Goal: Transaction & Acquisition: Purchase product/service

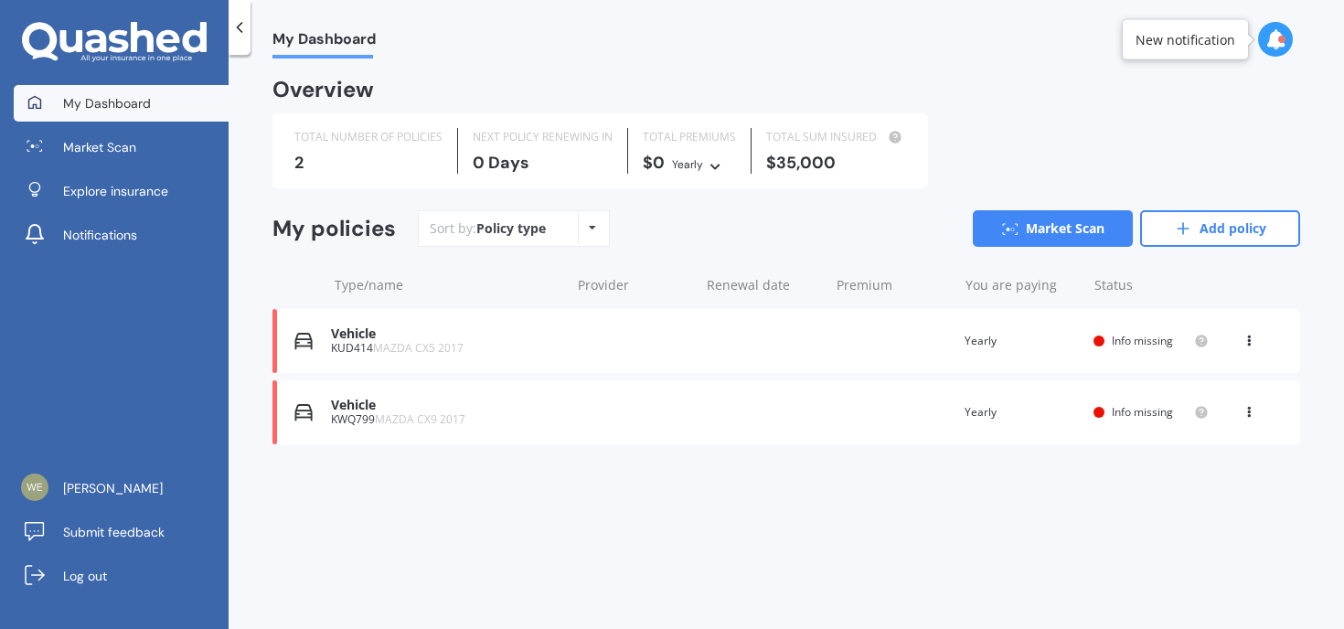
click at [582, 351] on div "Vehicle KUD414 MAZDA CX5 2017 Renewal date Premium You are paying Yearly Status…" at bounding box center [786, 341] width 1028 height 64
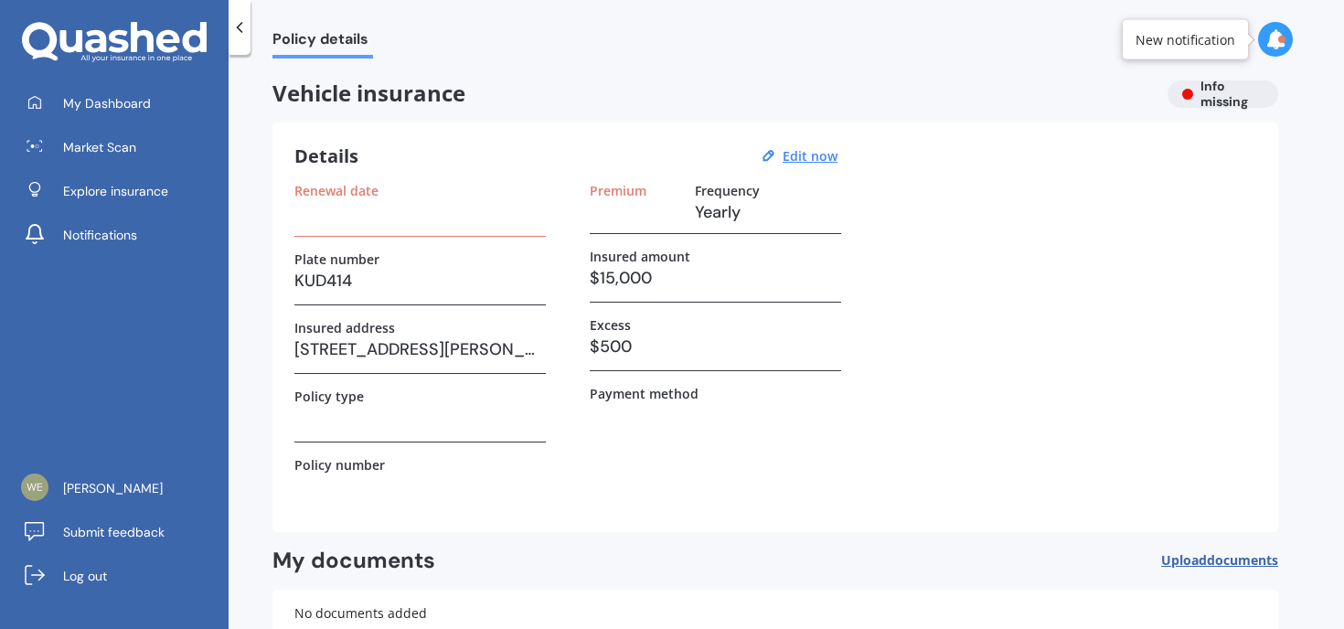
scroll to position [9, 0]
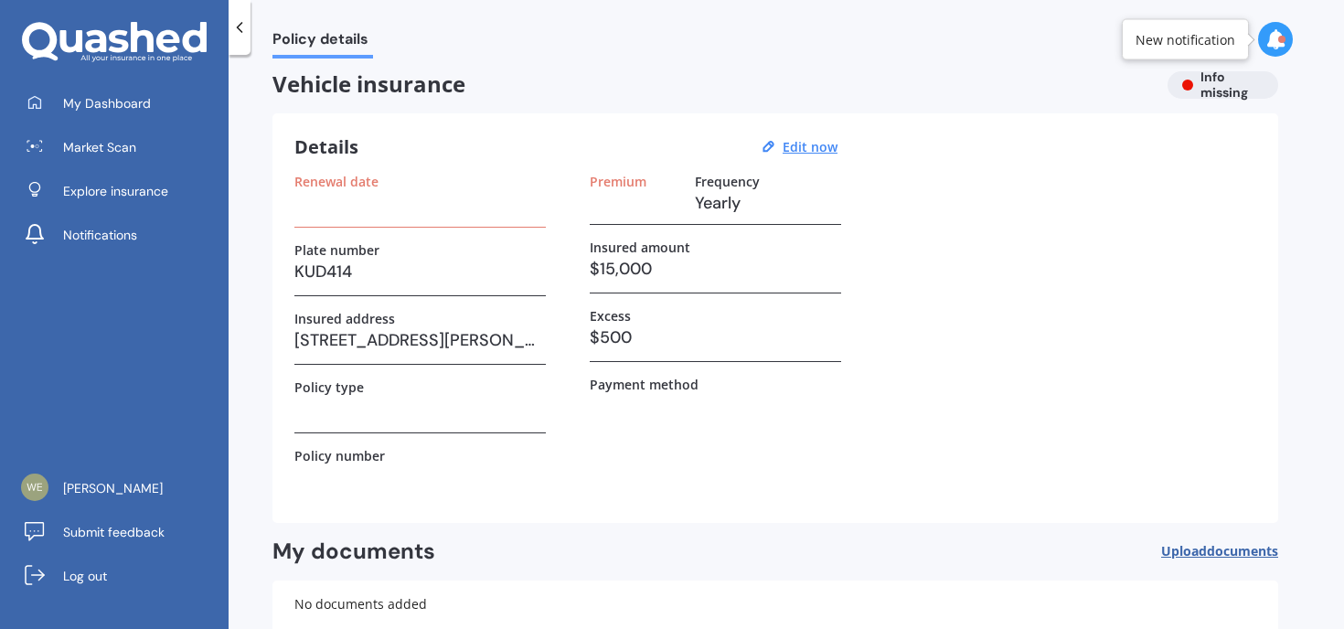
click at [475, 166] on div "Details Edit now Renewal date Plate number KUD414 Insured address [STREET_ADDRE…" at bounding box center [775, 318] width 1006 height 410
click at [462, 189] on h3 at bounding box center [419, 202] width 251 height 27
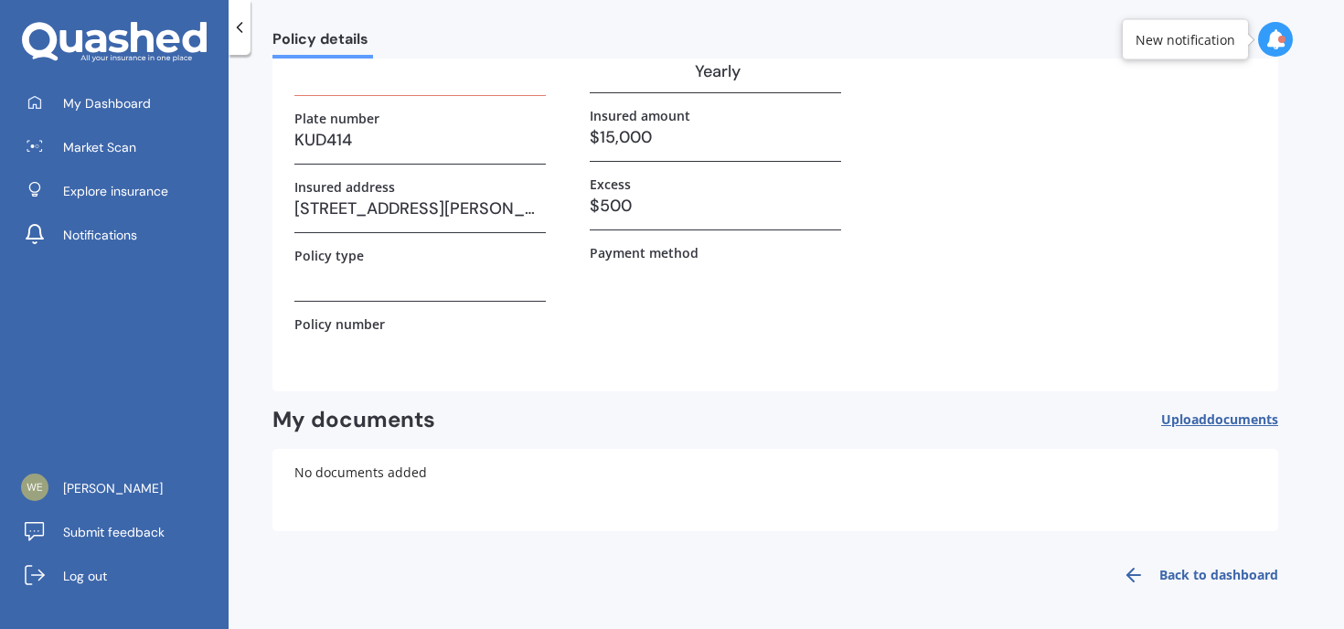
scroll to position [0, 0]
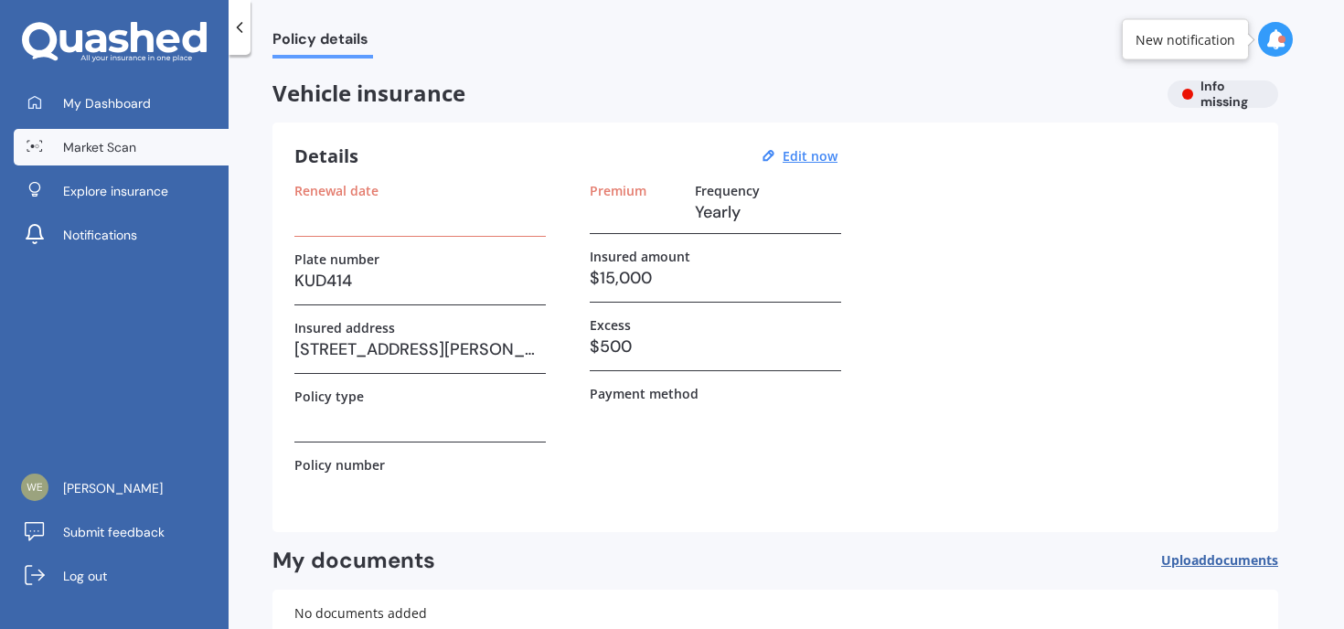
click at [156, 163] on link "Market Scan" at bounding box center [121, 147] width 215 height 37
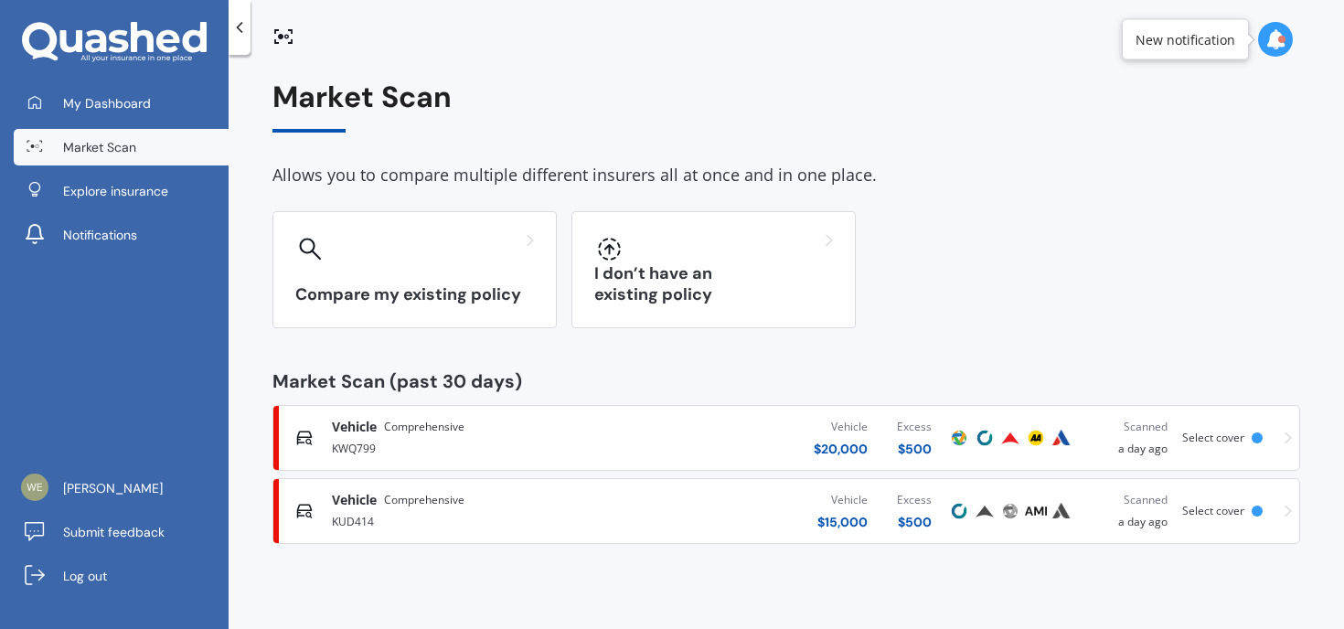
click at [434, 508] on span "Comprehensive" at bounding box center [424, 500] width 80 height 18
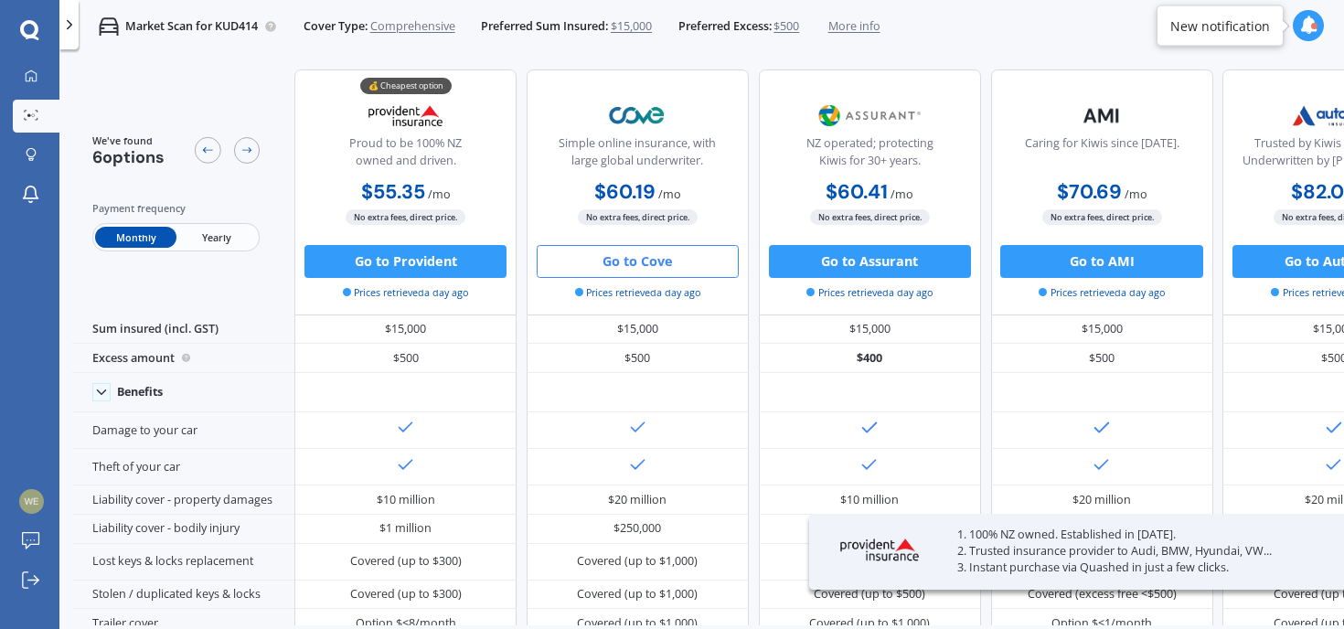
click at [231, 24] on p "Market Scan for KUD414" at bounding box center [191, 26] width 133 height 16
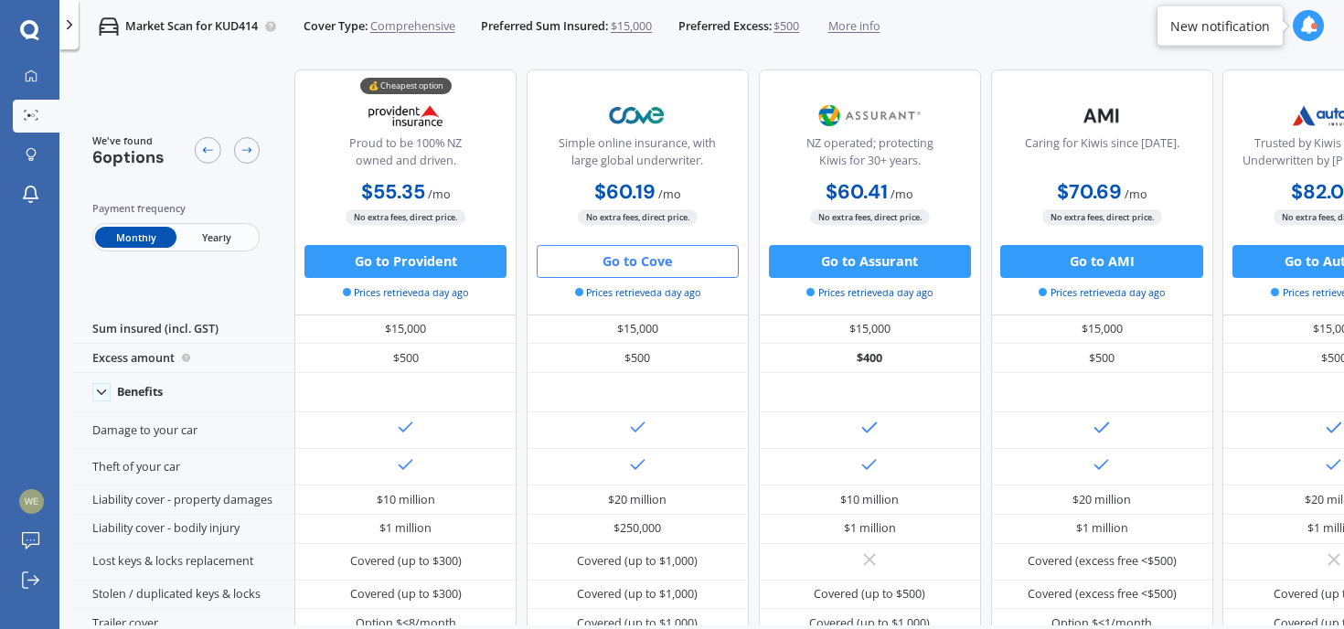
click at [68, 48] on div at bounding box center [69, 24] width 20 height 49
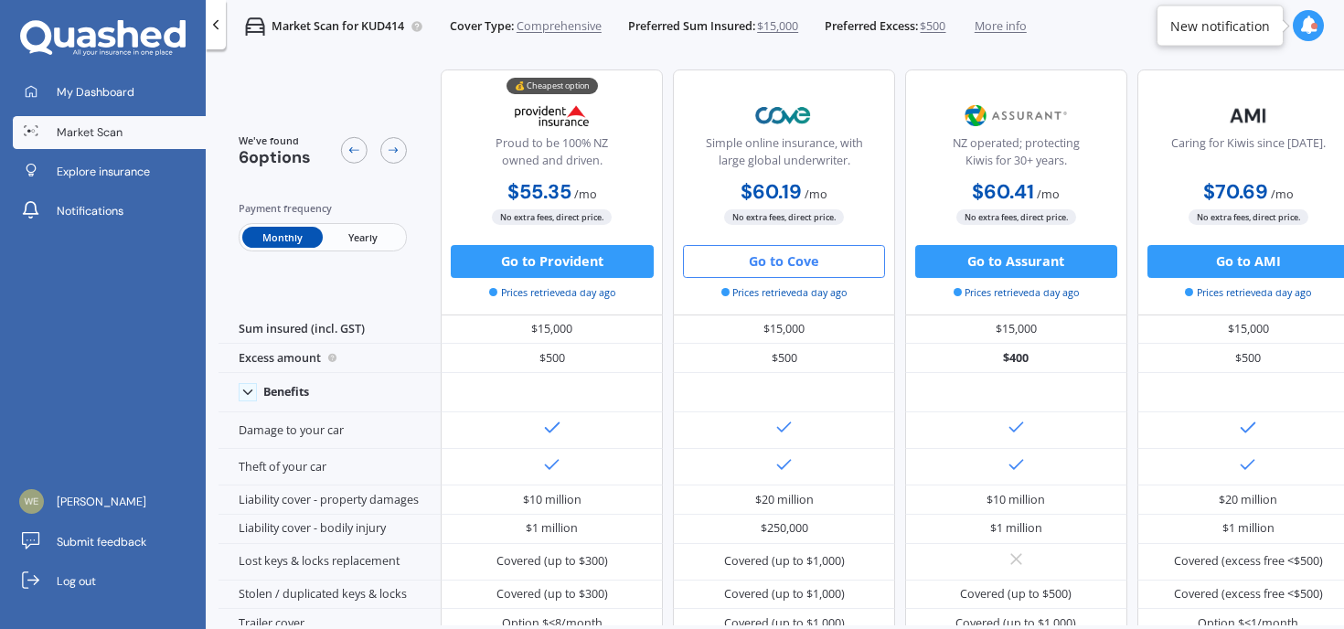
click at [214, 39] on div at bounding box center [216, 24] width 20 height 49
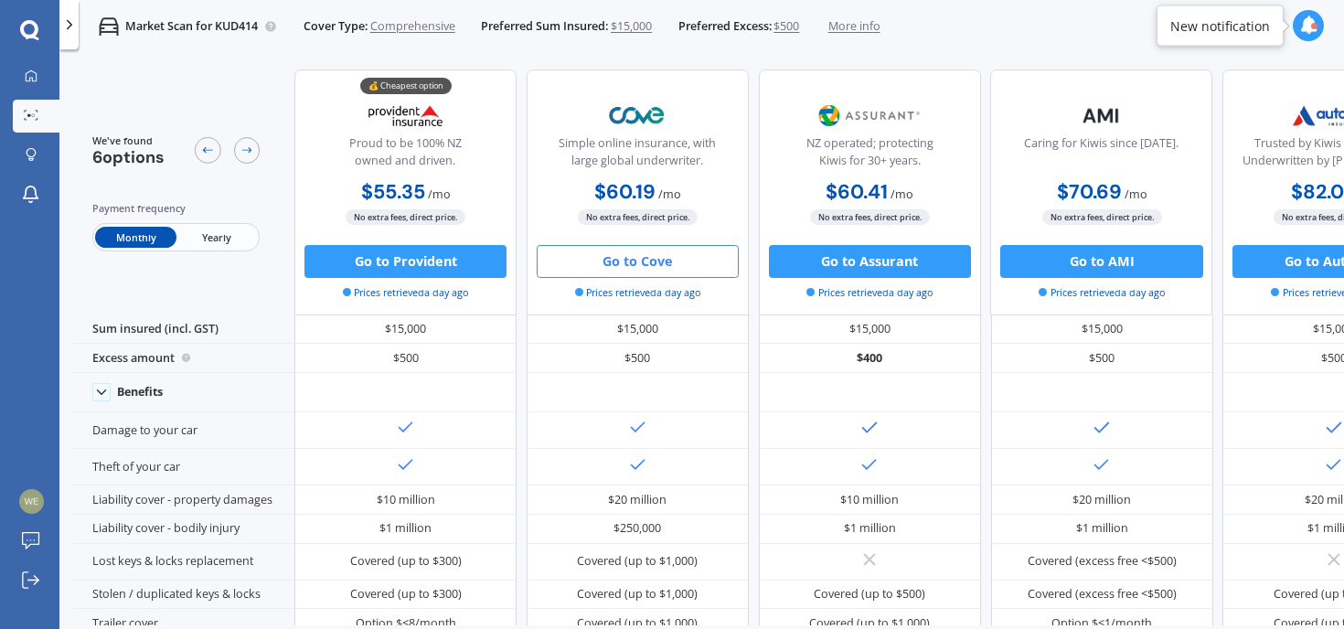
click at [865, 28] on span "More info" at bounding box center [854, 26] width 52 height 16
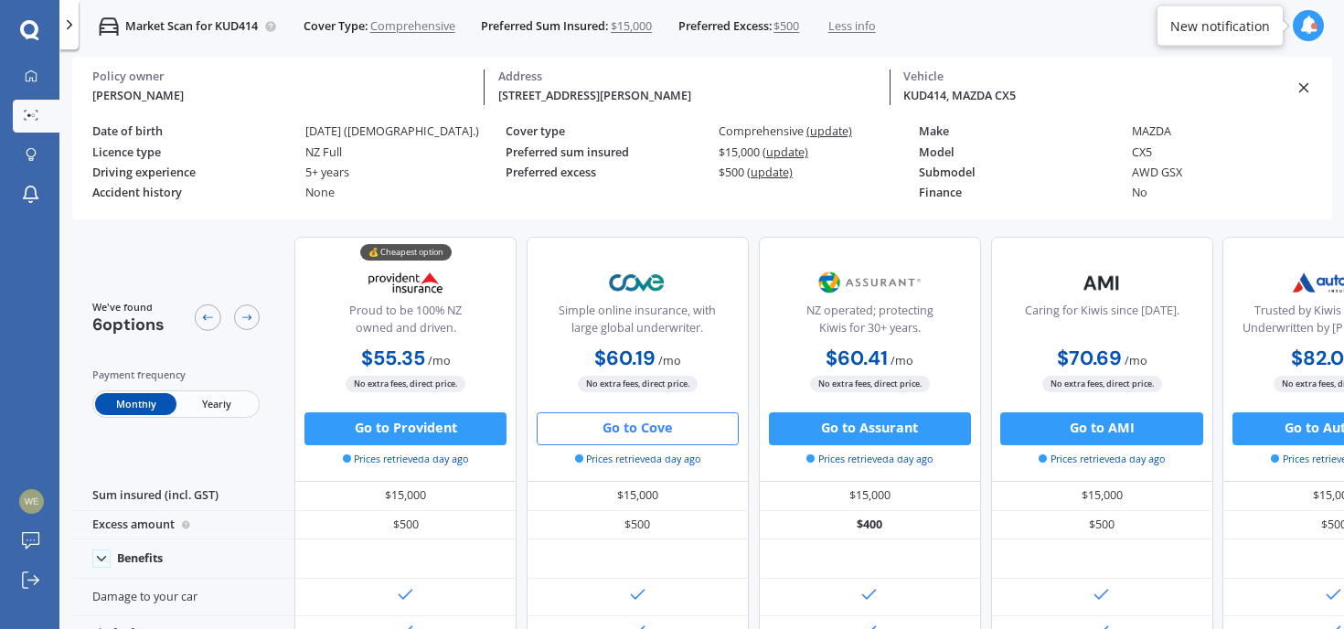
click at [1303, 90] on icon at bounding box center [1304, 88] width 16 height 16
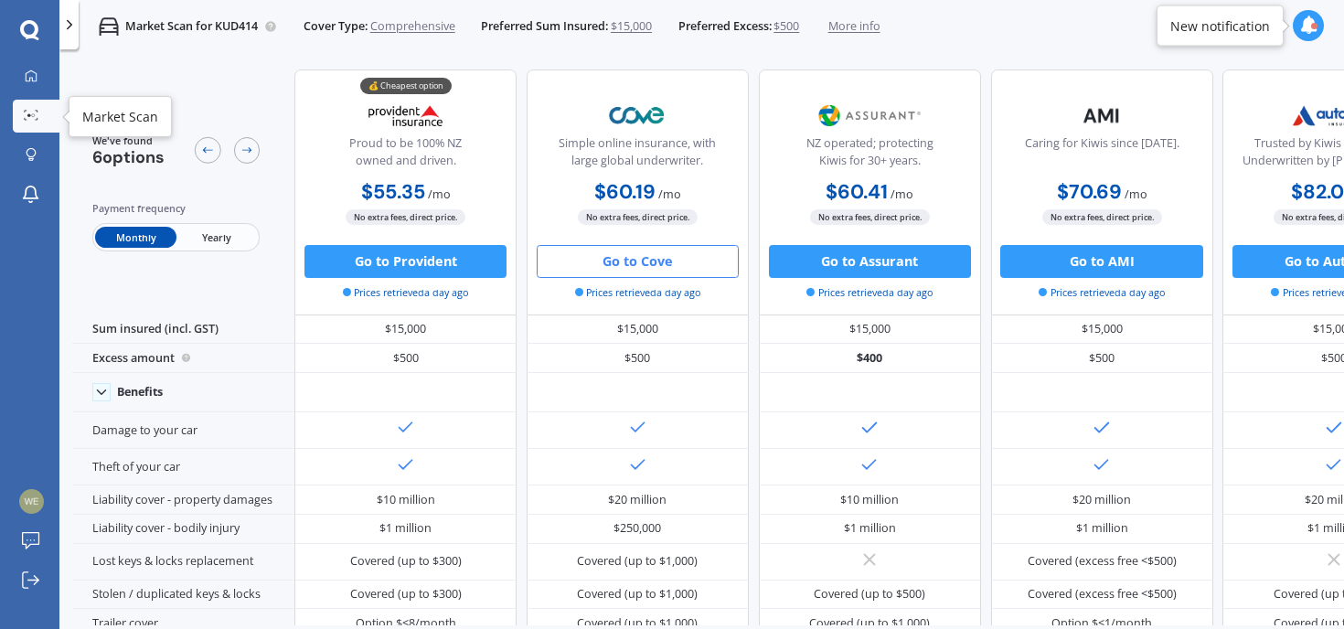
click at [53, 123] on link "Market Scan" at bounding box center [36, 116] width 47 height 33
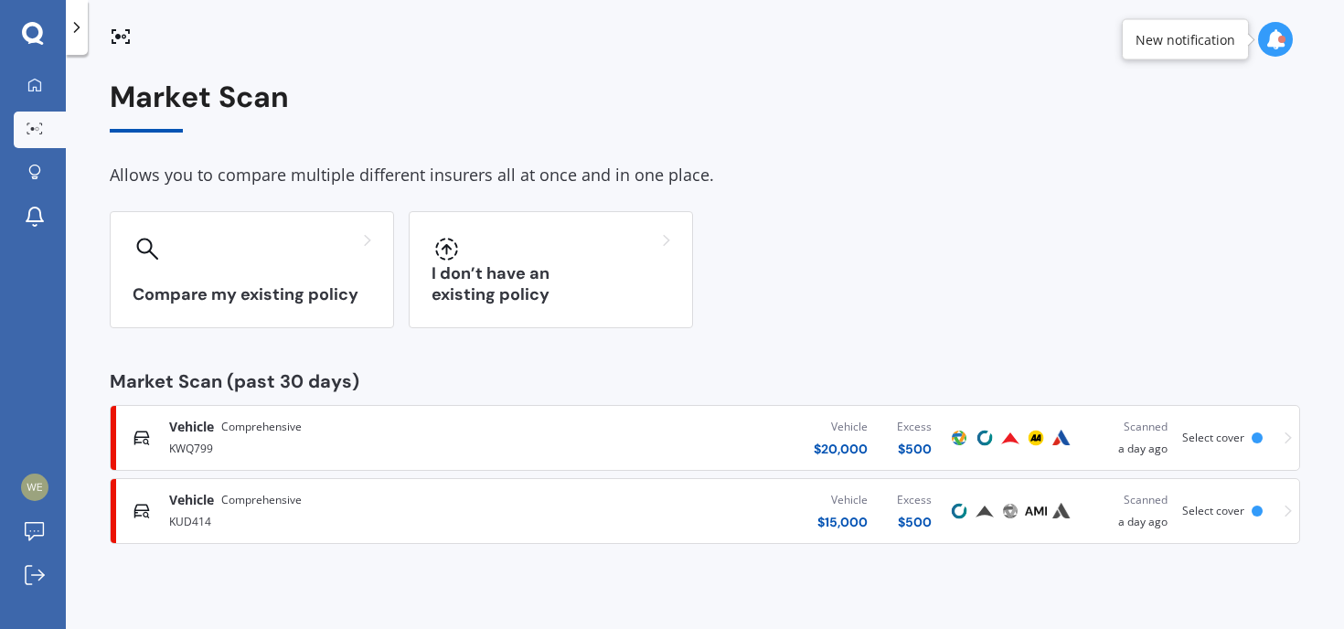
click at [26, 131] on div at bounding box center [34, 130] width 27 height 14
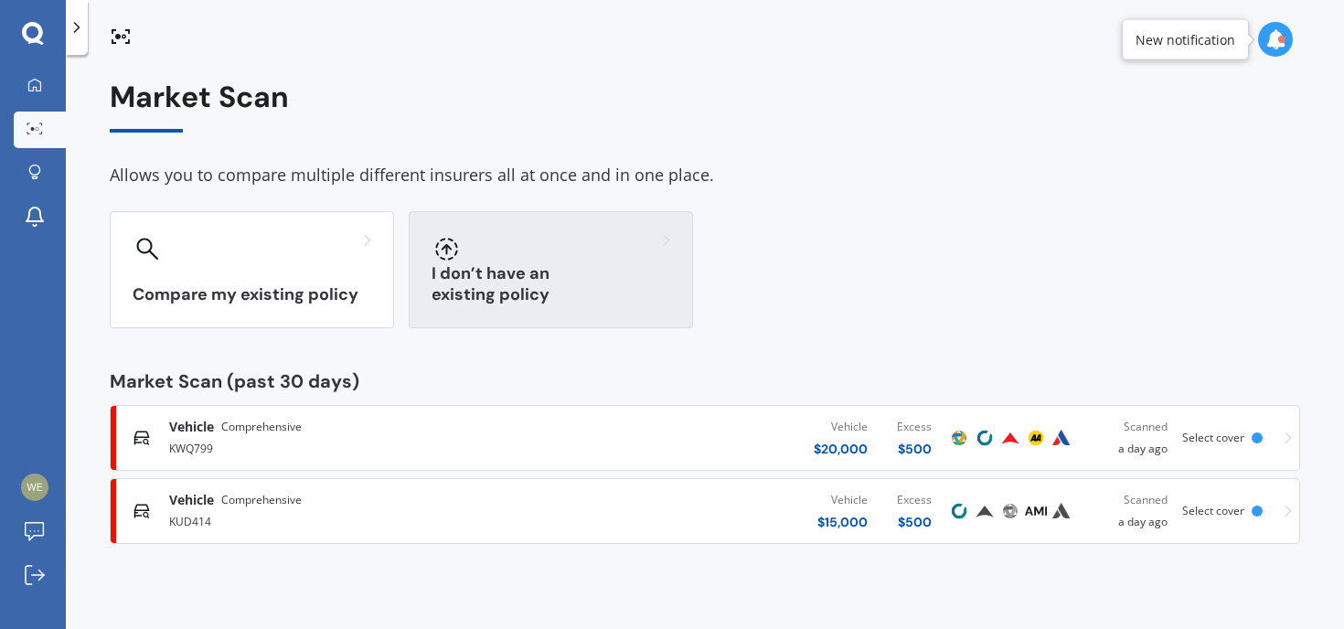
click at [549, 249] on div at bounding box center [551, 248] width 239 height 29
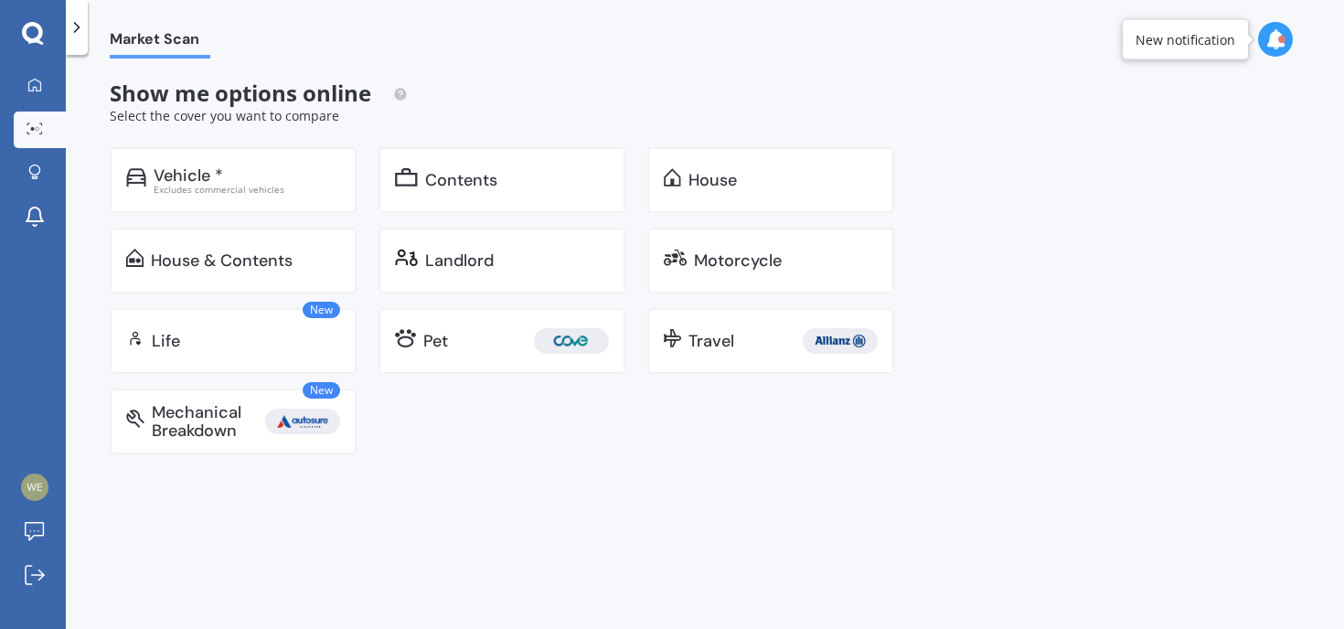
click at [248, 134] on div "Show me options online Select the cover you want to compare Vehicle * Excludes …" at bounding box center [513, 267] width 806 height 374
click at [249, 168] on div "Vehicle *" at bounding box center [247, 175] width 187 height 18
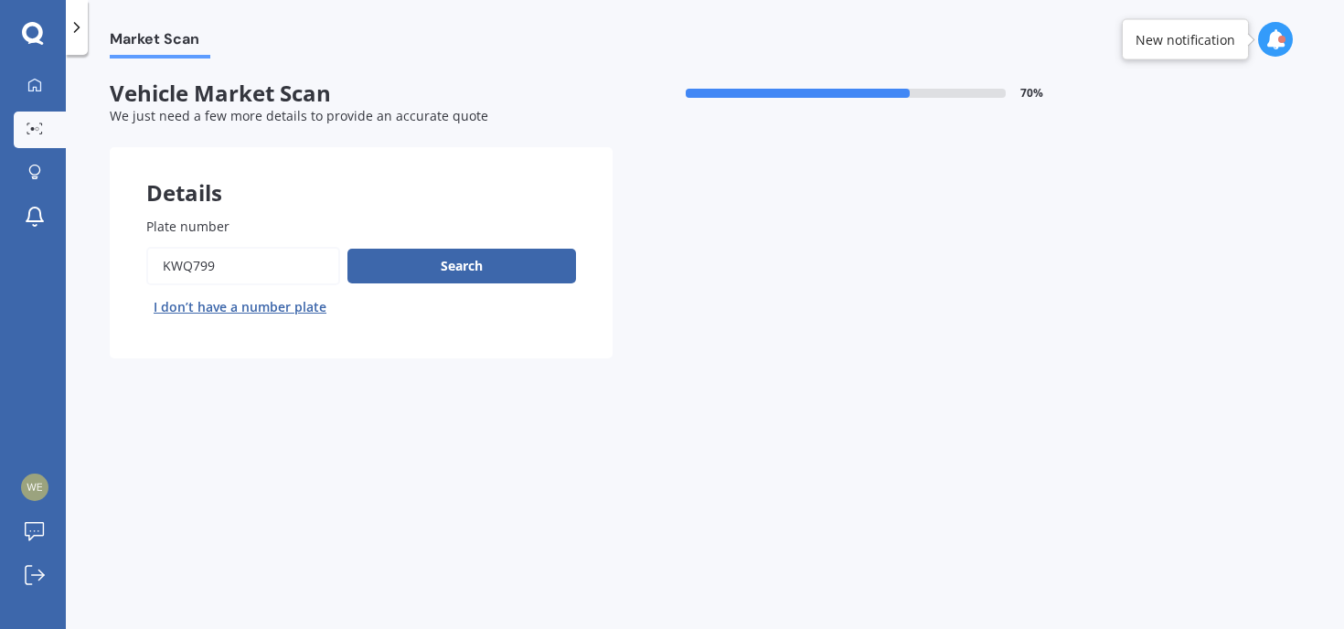
drag, startPoint x: 224, startPoint y: 273, endPoint x: 0, endPoint y: 147, distance: 257.1
click at [0, 153] on div "My Dashboard Market Scan Explore insurance Notifications [PERSON_NAME] Submit f…" at bounding box center [672, 314] width 1344 height 629
type input "KUD414"
click at [0, 0] on button "Next" at bounding box center [0, 0] width 0 height 0
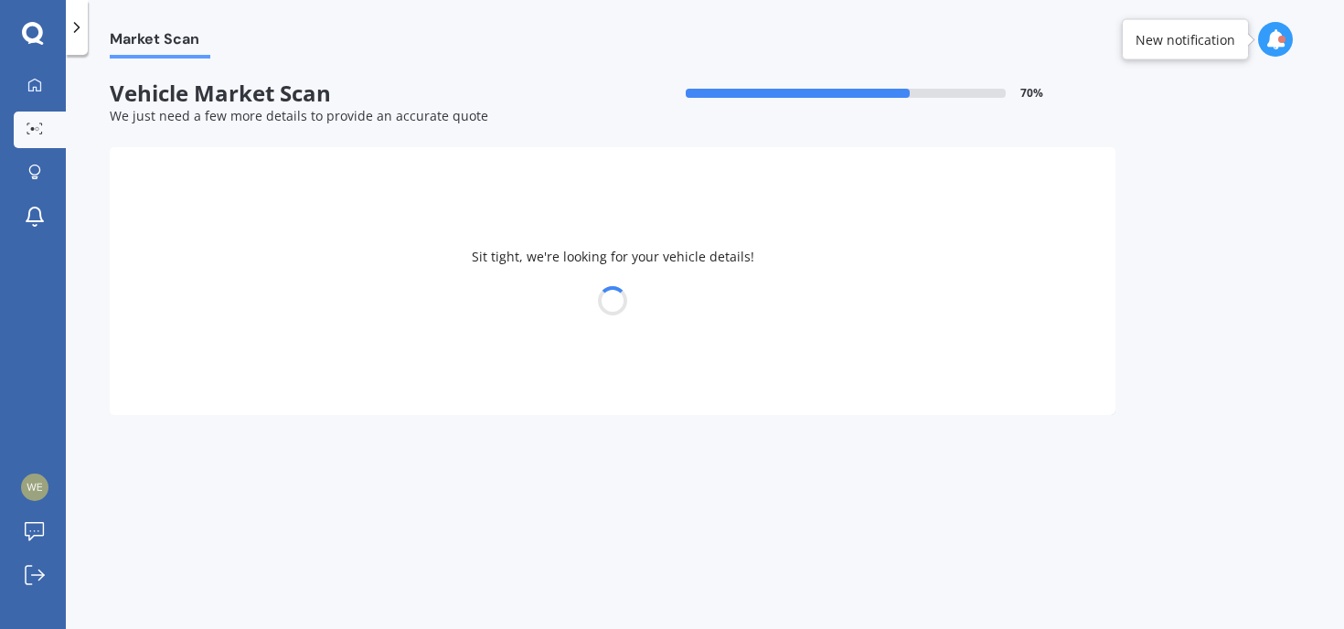
select select "MAZDA"
select select "15"
select select "03"
select select "1993"
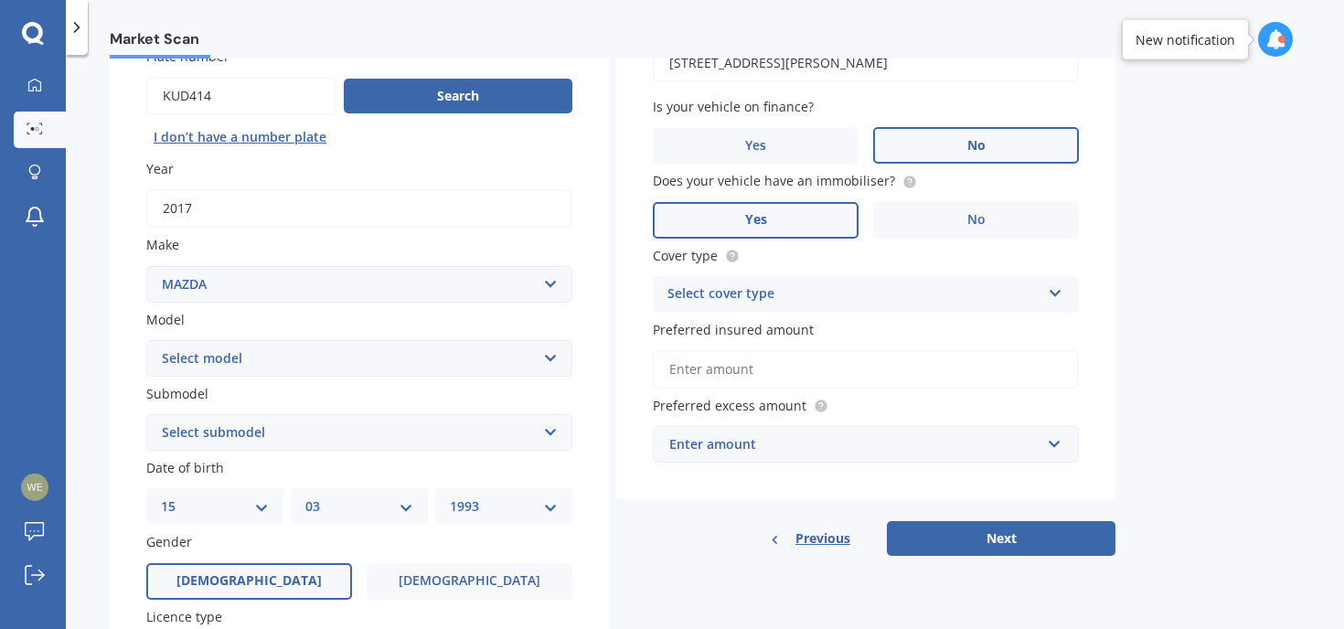
scroll to position [174, 0]
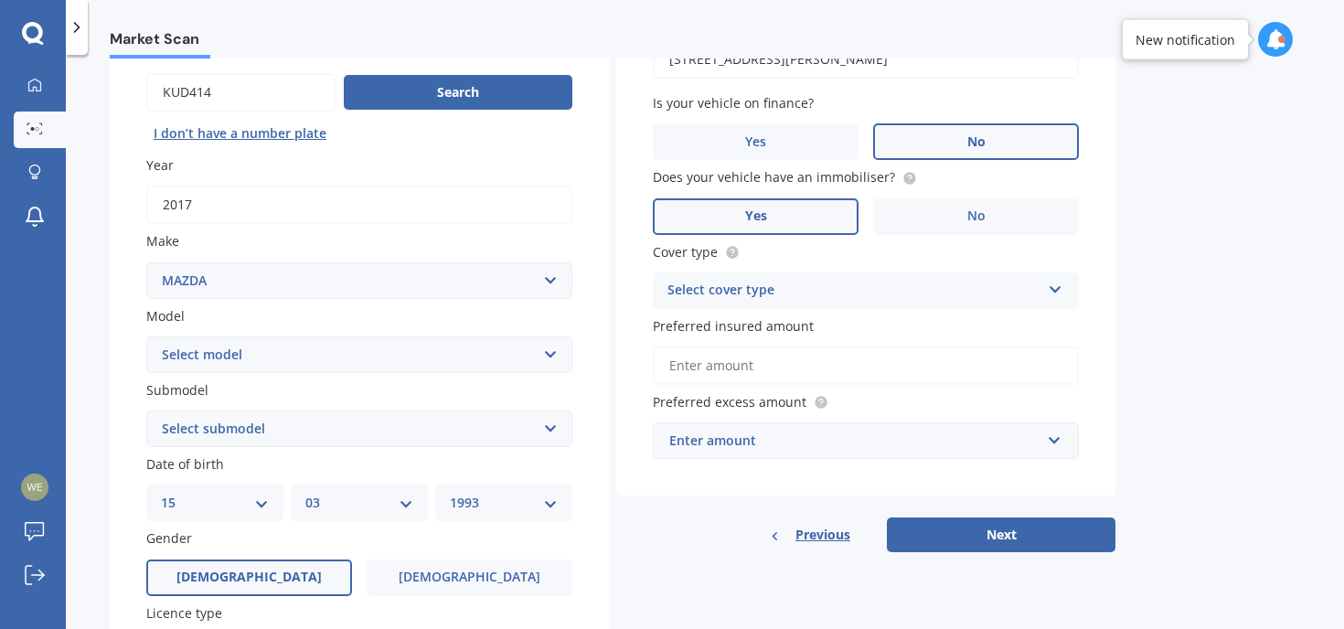
click at [289, 286] on select "Select make AC ALFA ROMEO ASTON [PERSON_NAME] AUDI AUSTIN BEDFORD Bentley BMW B…" at bounding box center [359, 280] width 426 height 37
click at [270, 350] on select "Select model 121 2 3 323 323 / Familia 6 626 929 Atenza Autozam Axela AZ3 B2000…" at bounding box center [359, 354] width 426 height 37
select select "CX5"
click at [146, 337] on select "Select model 121 2 3 323 323 / Familia 6 626 929 Atenza Autozam Axela AZ3 B2000…" at bounding box center [359, 354] width 426 height 37
click at [247, 431] on select "Select submodel" at bounding box center [359, 429] width 426 height 37
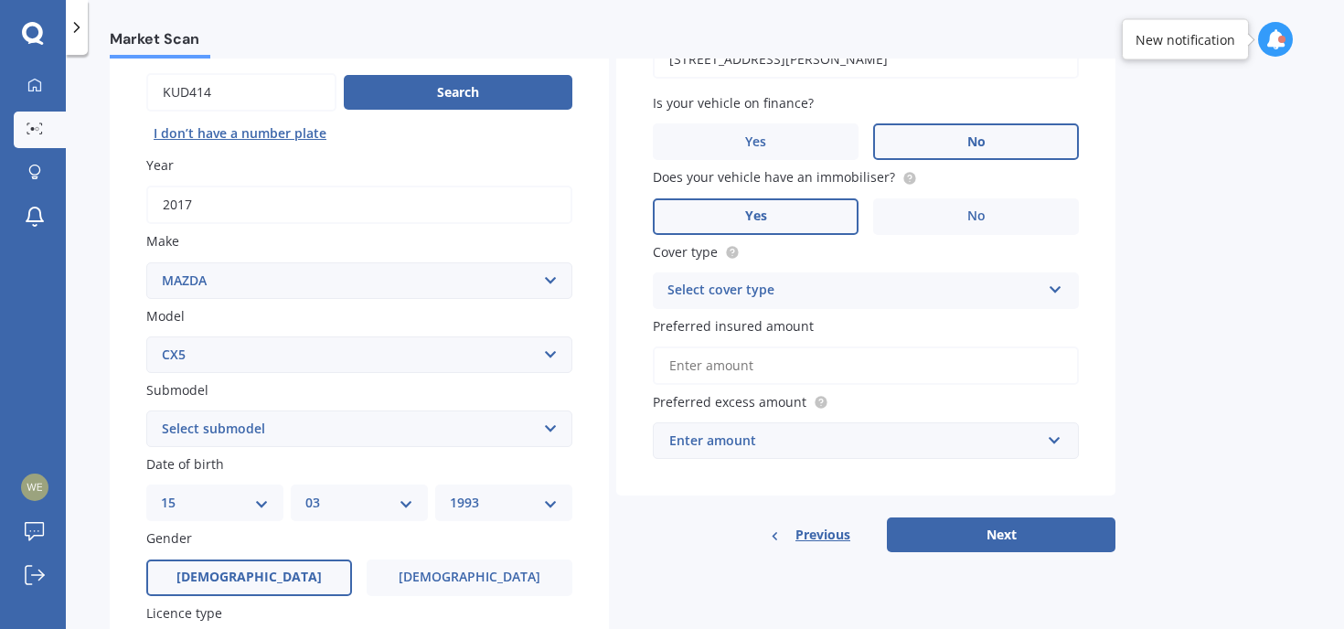
select select "AWD GSX"
click at [146, 412] on select "Select submodel 2.2 Diesel 2WD XD 2.5S 4WD Diesel Limited 4WD GSX 2.2 Diesel St…" at bounding box center [359, 429] width 426 height 37
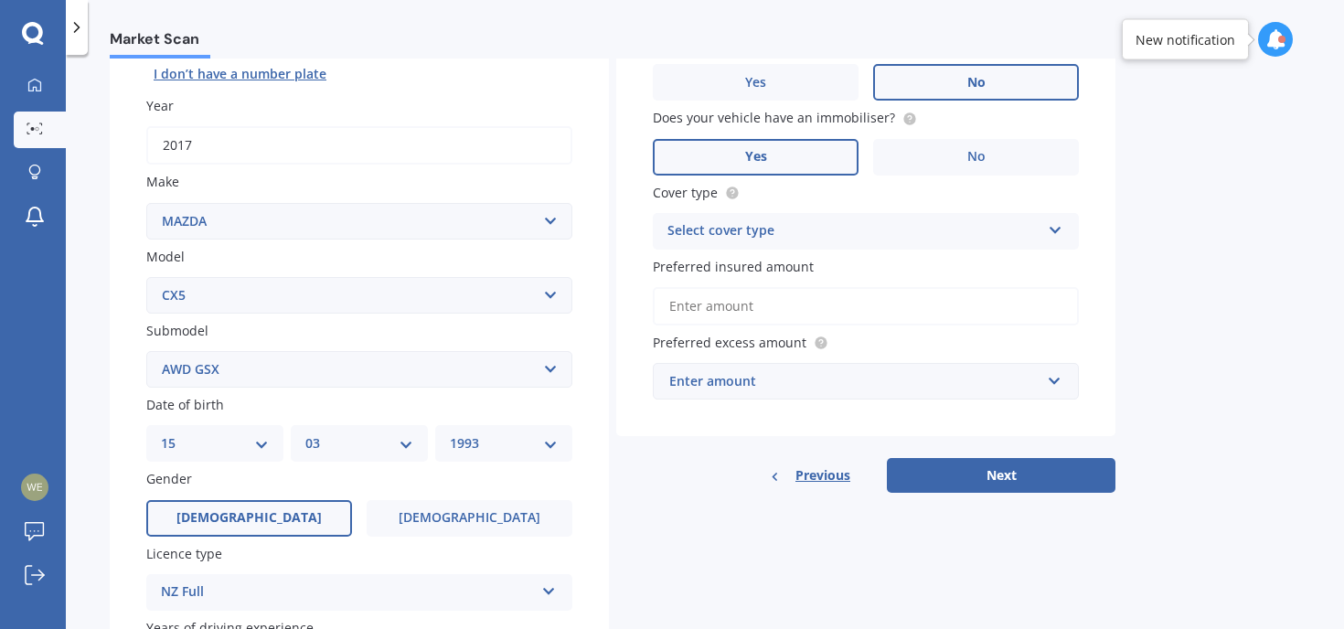
scroll to position [253, 0]
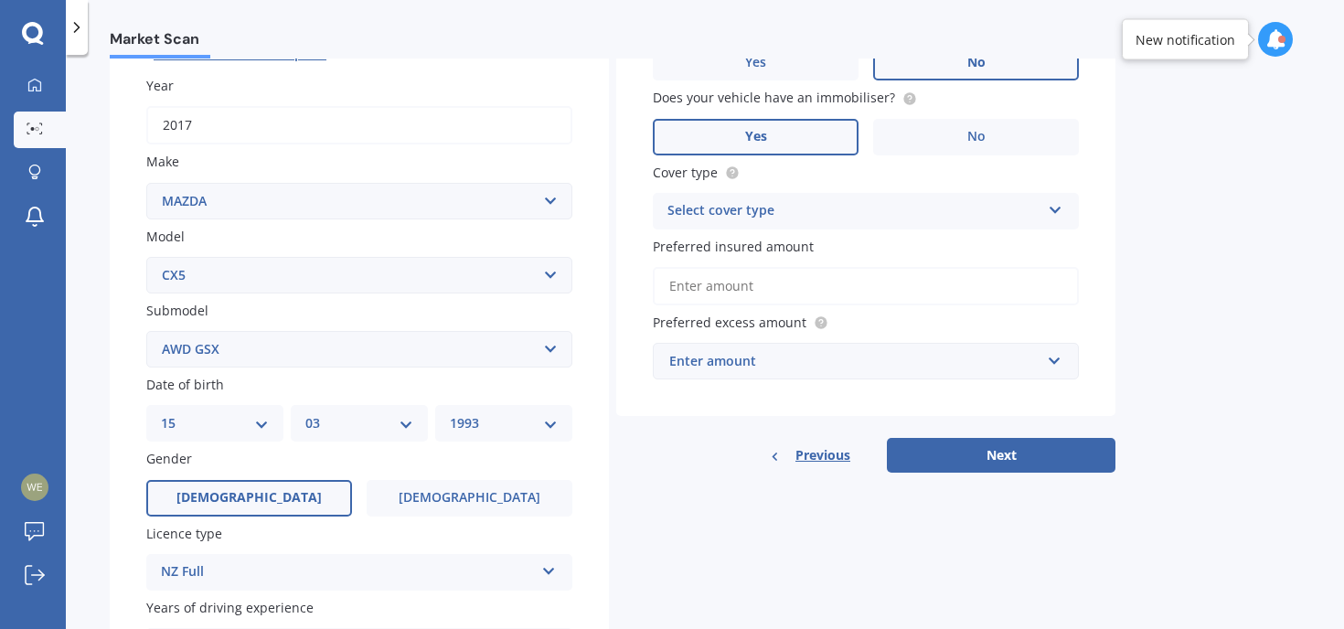
click at [244, 429] on select "DD 01 02 03 04 05 06 07 08 09 10 11 12 13 14 15 16 17 18 19 20 21 22 23 24 25 2…" at bounding box center [215, 423] width 108 height 20
select select "22"
click at [161, 416] on select "DD 01 02 03 04 05 06 07 08 09 10 11 12 13 14 15 16 17 18 19 20 21 22 23 24 25 2…" at bounding box center [215, 423] width 108 height 20
click at [343, 432] on select "MM 01 02 03 04 05 06 07 08 09 10 11 12" at bounding box center [359, 423] width 108 height 20
select select "02"
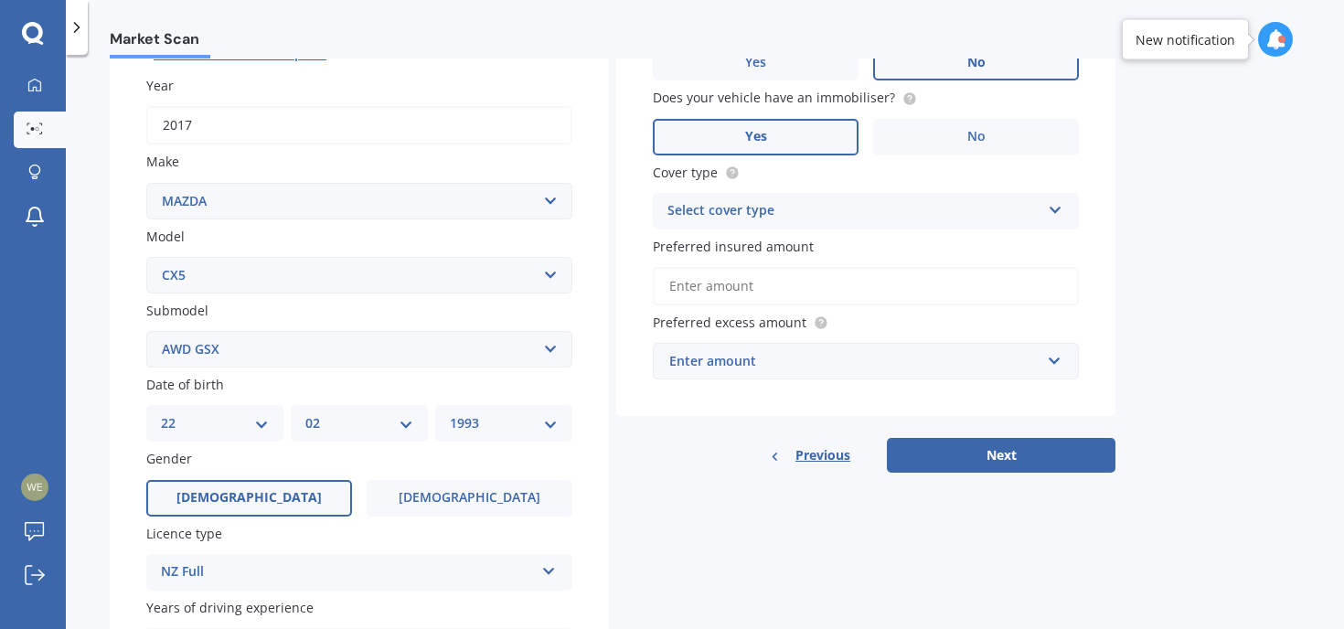
click at [305, 416] on select "MM 01 02 03 04 05 06 07 08 09 10 11 12" at bounding box center [359, 423] width 108 height 20
click at [500, 437] on div "YYYY 2025 2024 2023 2022 2021 2020 2019 2018 2017 2016 2015 2014 2013 2012 2011…" at bounding box center [503, 423] width 137 height 37
click at [506, 422] on select "YYYY 2025 2024 2023 2022 2021 2020 2019 2018 2017 2016 2015 2014 2013 2012 2011…" at bounding box center [504, 423] width 108 height 20
click at [450, 416] on select "YYYY 2025 2024 2023 2022 2021 2020 2019 2018 2017 2016 2015 2014 2013 2012 2011…" at bounding box center [504, 423] width 108 height 20
click at [480, 438] on div "YYYY 2025 2024 2023 2022 2021 2020 2019 2018 2017 2016 2015 2014 2013 2012 2011…" at bounding box center [503, 423] width 137 height 37
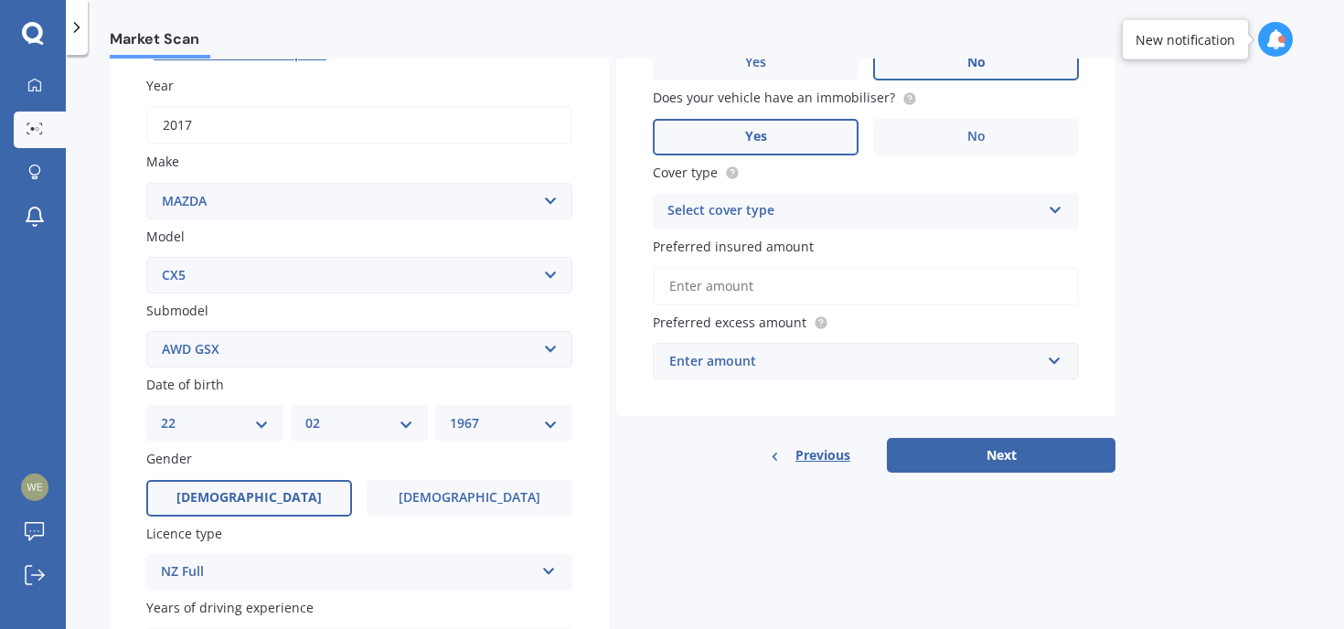
click at [485, 425] on select "YYYY 2025 2024 2023 2022 2021 2020 2019 2018 2017 2016 2015 2014 2013 2012 2011…" at bounding box center [504, 423] width 108 height 20
select select "1966"
click at [450, 416] on select "YYYY 2025 2024 2023 2022 2021 2020 2019 2018 2017 2016 2015 2014 2013 2012 2011…" at bounding box center [504, 423] width 108 height 20
click at [449, 489] on label "[DEMOGRAPHIC_DATA]" at bounding box center [470, 498] width 206 height 37
click at [0, 0] on input "[DEMOGRAPHIC_DATA]" at bounding box center [0, 0] width 0 height 0
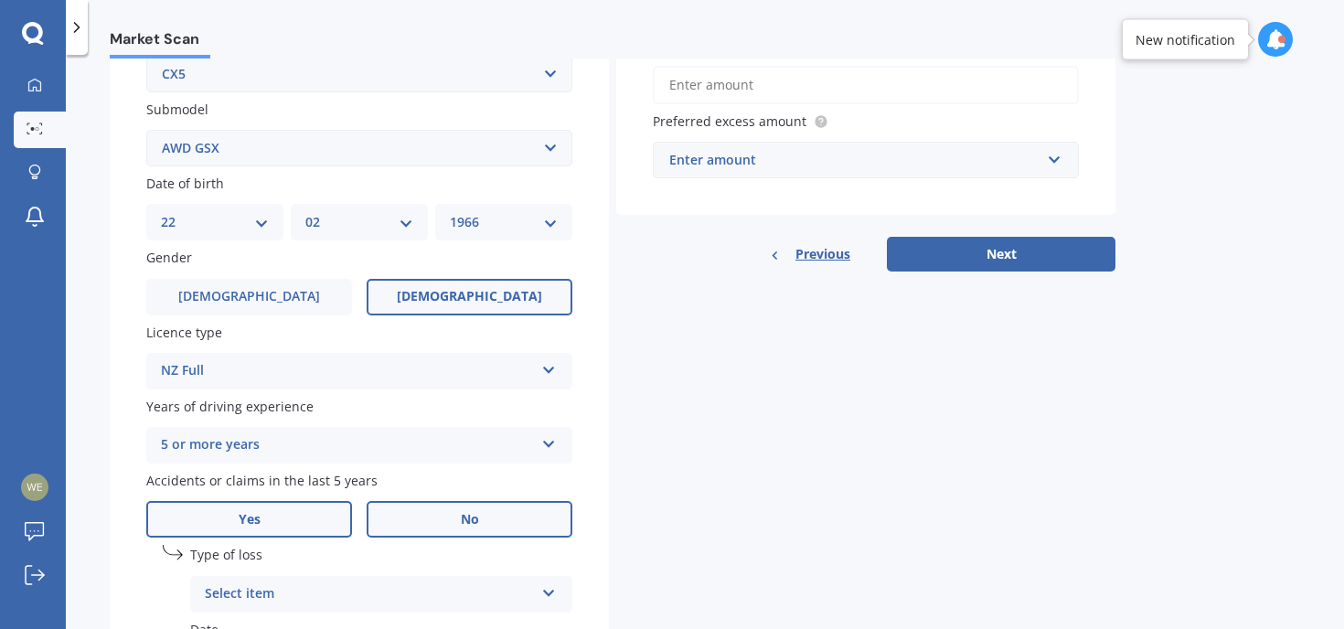
scroll to position [631, 0]
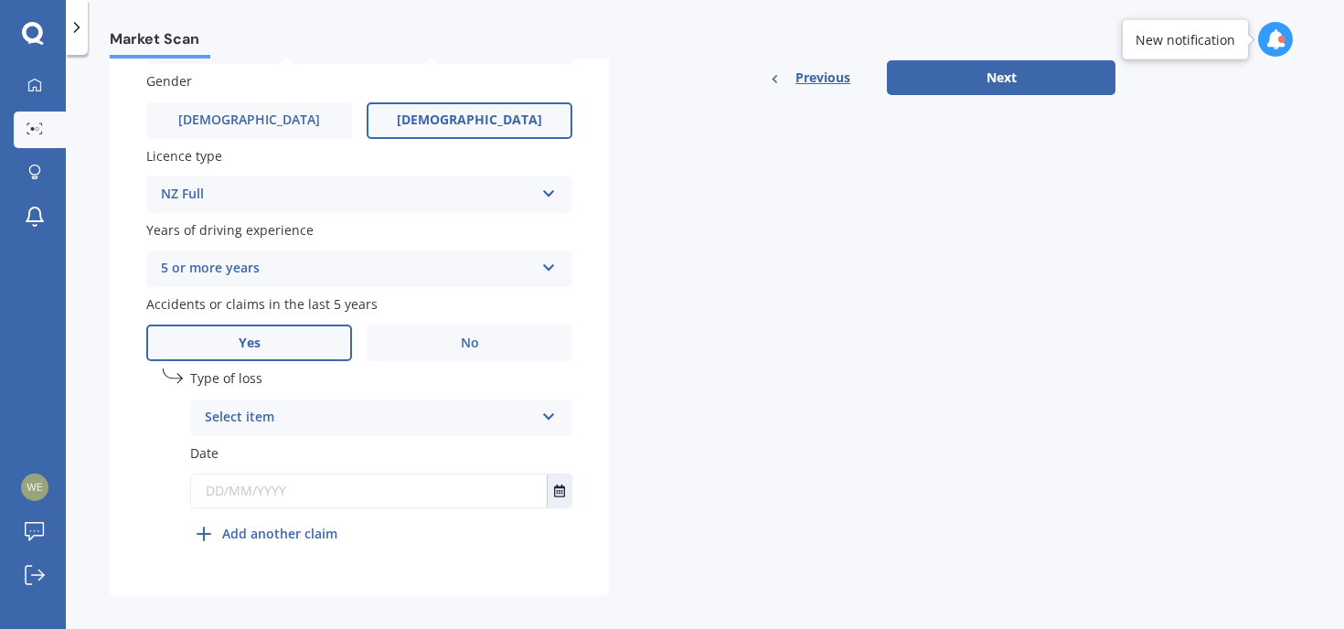
click at [369, 426] on div "Select item" at bounding box center [369, 418] width 329 height 22
click at [354, 458] on div "At fault accident" at bounding box center [381, 453] width 380 height 33
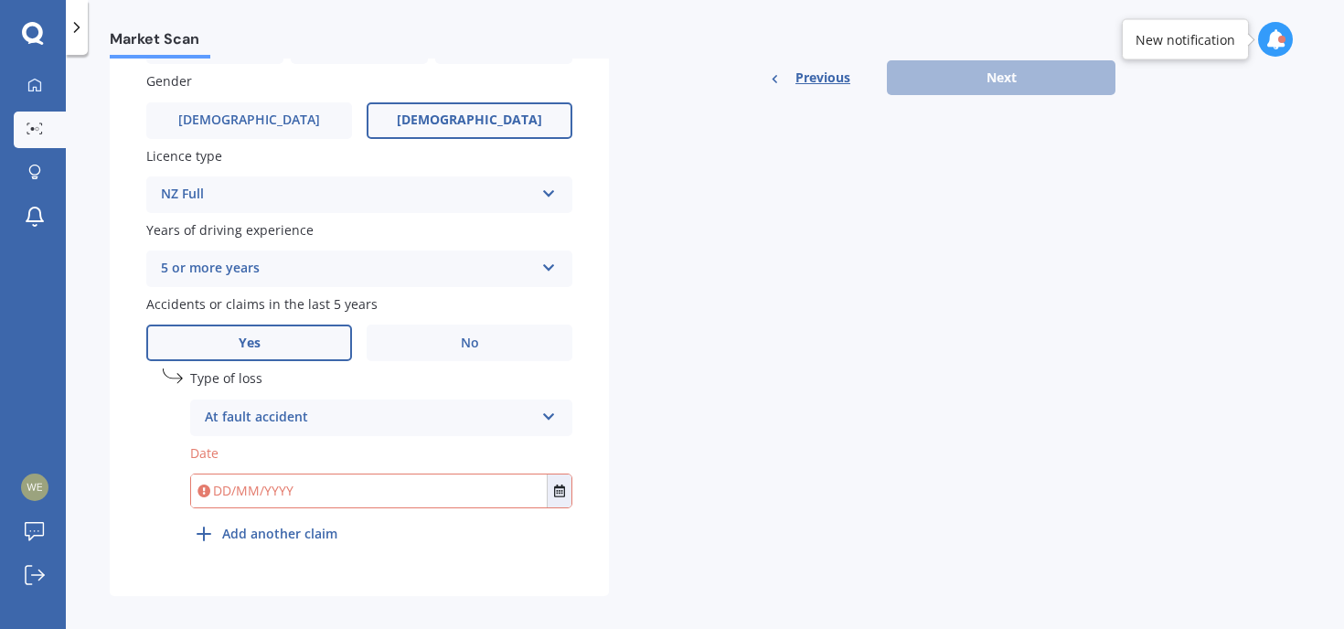
click at [342, 492] on input "text" at bounding box center [369, 491] width 356 height 33
click at [561, 494] on icon "Select date" at bounding box center [559, 491] width 11 height 13
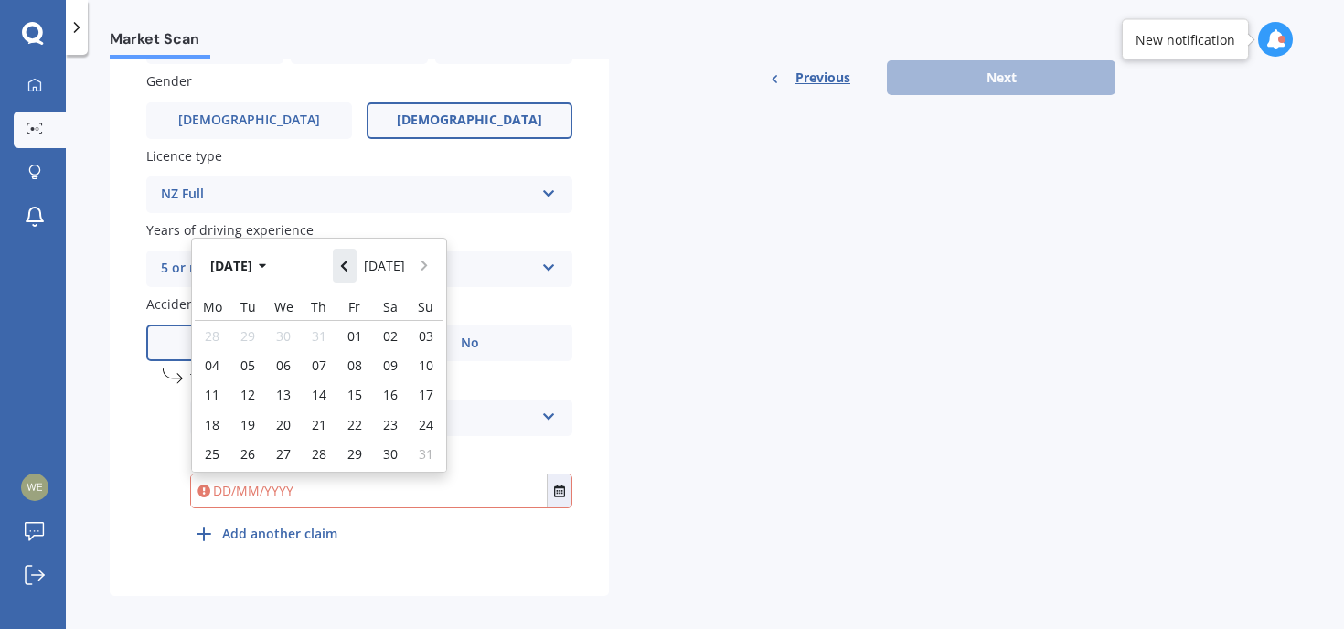
click at [344, 260] on button "Navigate back" at bounding box center [345, 265] width 24 height 33
click at [421, 266] on icon "Navigate forward" at bounding box center [425, 260] width 8 height 13
click at [308, 462] on div "31" at bounding box center [320, 453] width 36 height 29
type input "[DATE]"
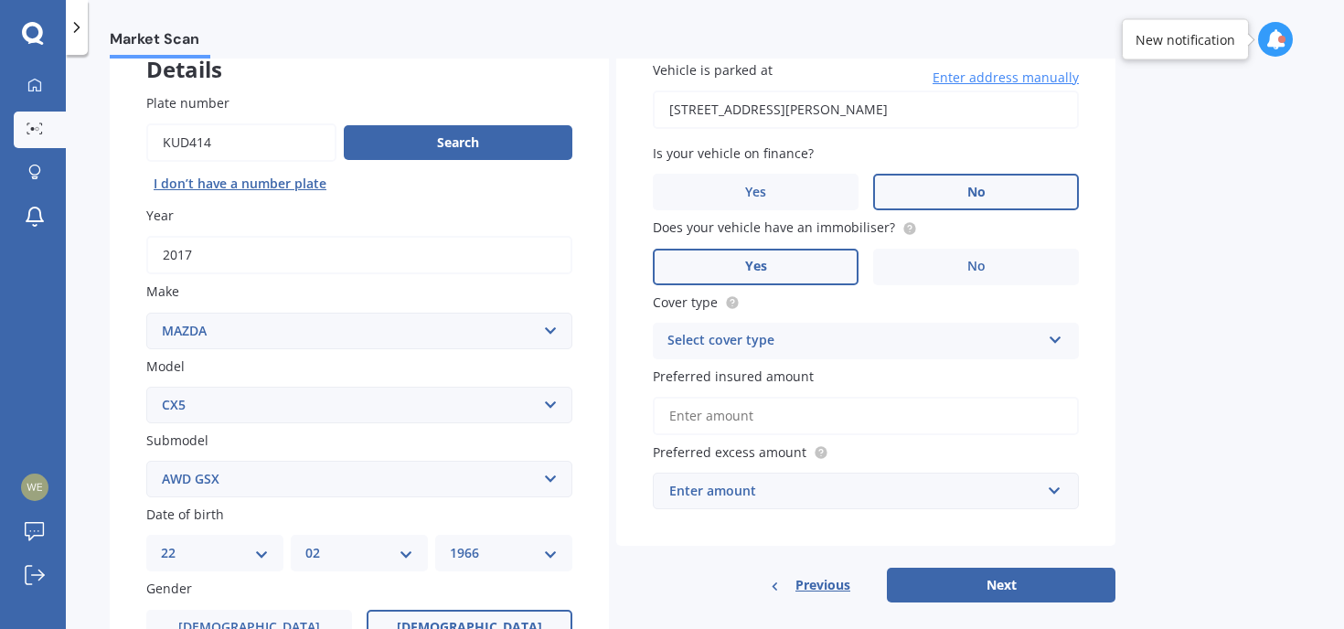
scroll to position [68, 0]
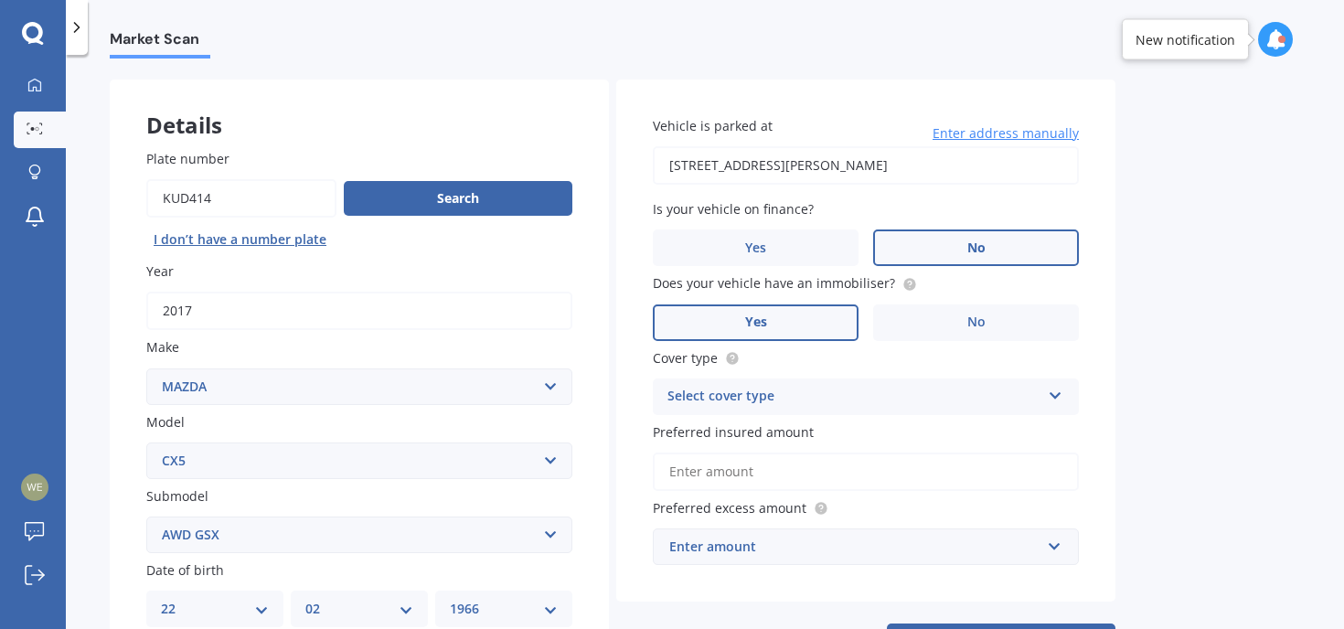
drag, startPoint x: 920, startPoint y: 167, endPoint x: 595, endPoint y: 111, distance: 329.5
click at [604, 114] on div "Details Plate number Search I don’t have a number plate Year [DATE] Make Select…" at bounding box center [613, 620] width 1006 height 1080
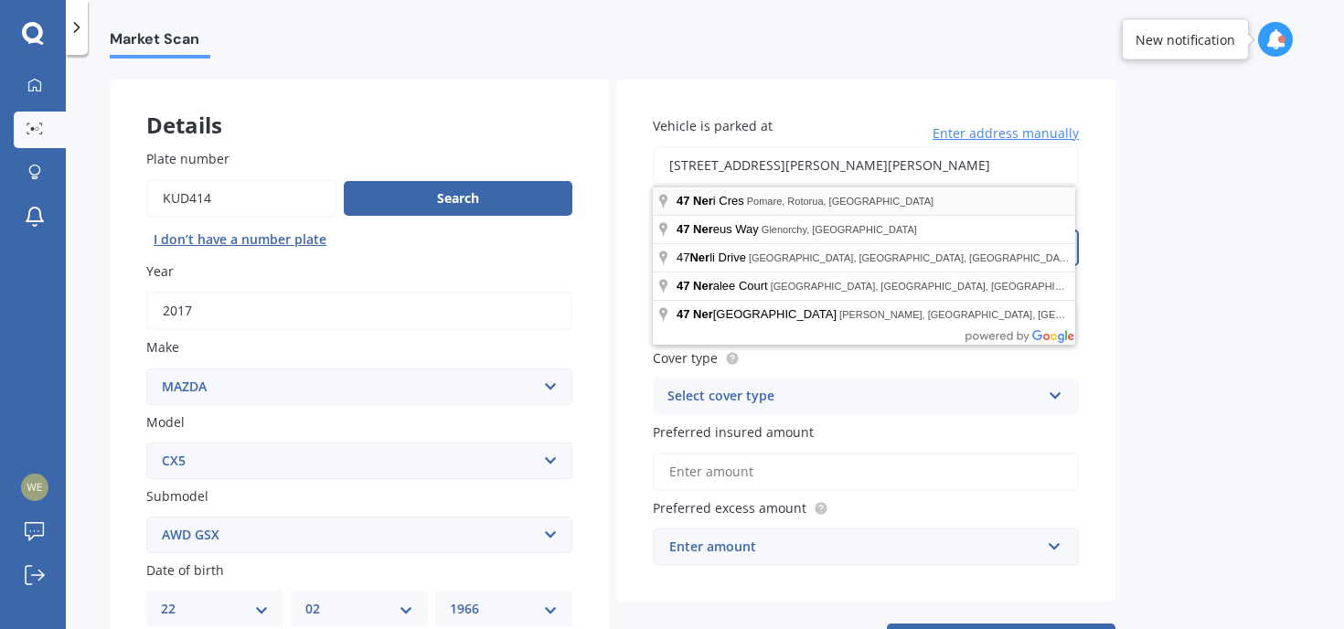
type input "[STREET_ADDRESS][PERSON_NAME]"
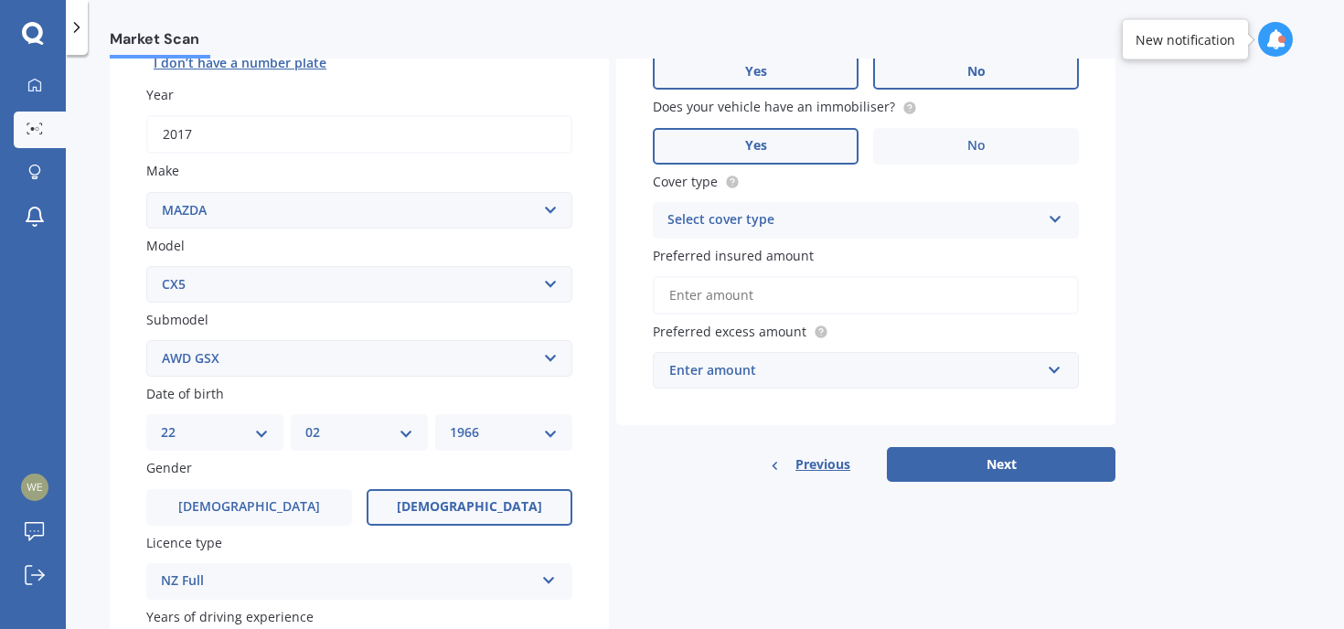
scroll to position [271, 0]
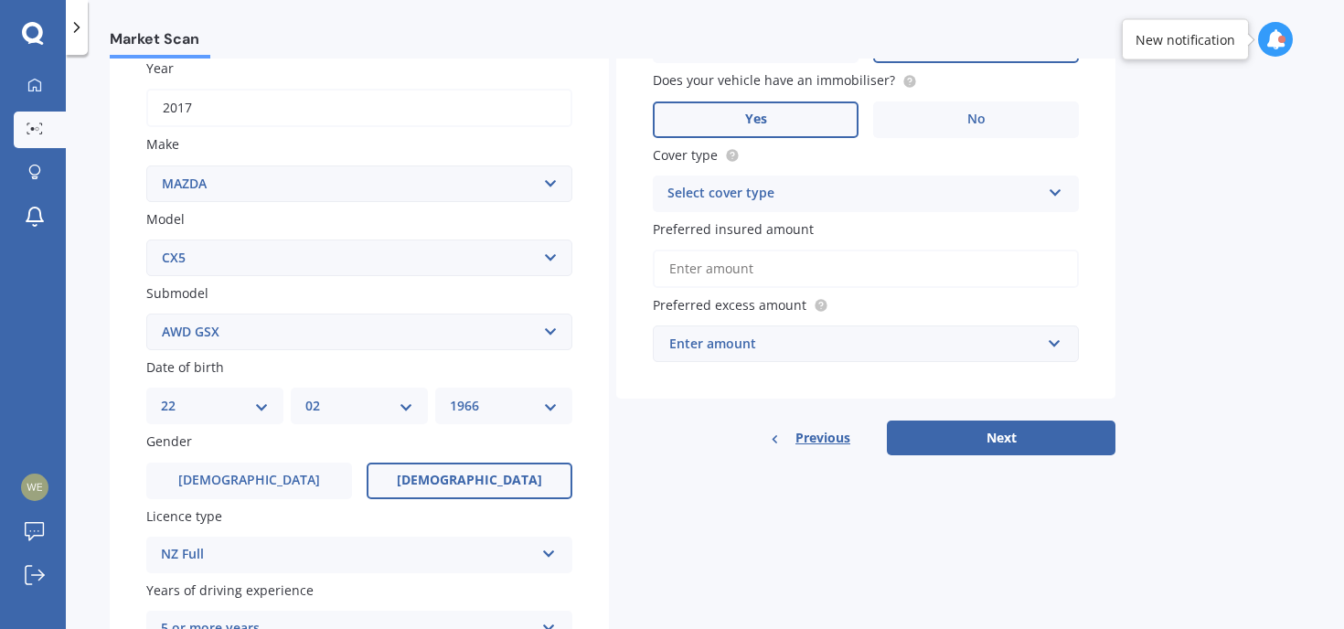
click at [843, 194] on div "Select cover type" at bounding box center [854, 194] width 373 height 22
click at [829, 226] on div "Comprehensive" at bounding box center [866, 229] width 424 height 33
click at [815, 267] on input "Preferred insured amount" at bounding box center [866, 269] width 426 height 38
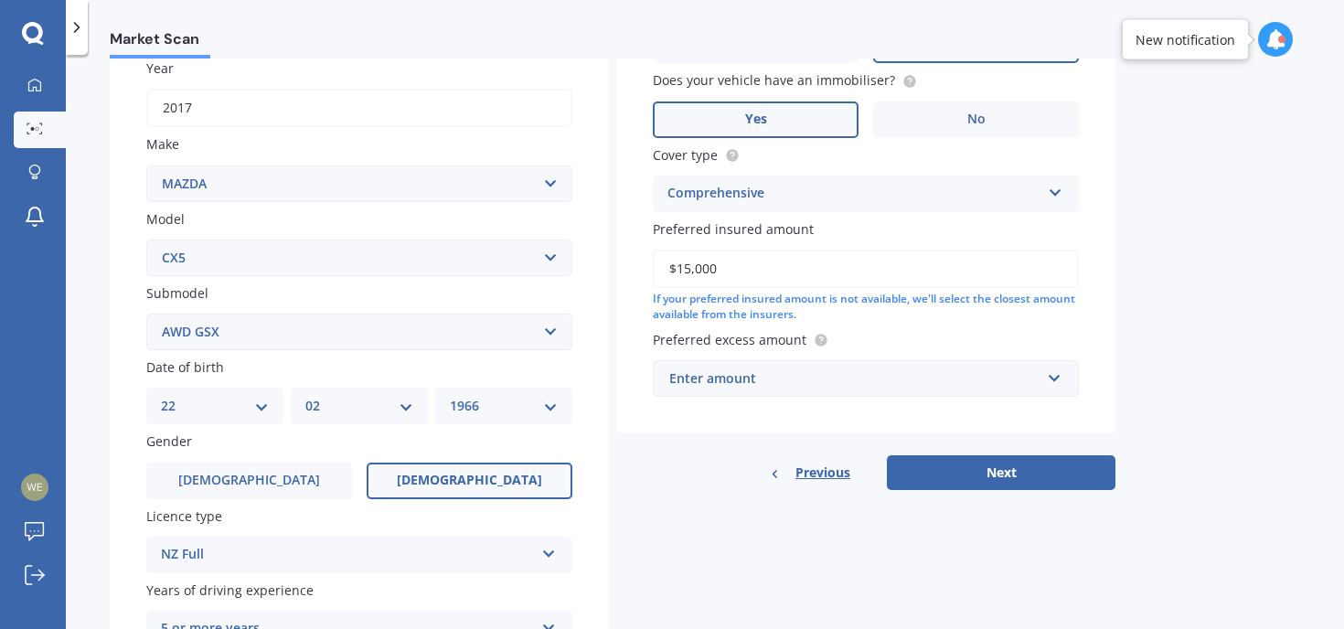
type input "$15,000"
click at [804, 382] on div "Enter amount" at bounding box center [854, 379] width 371 height 20
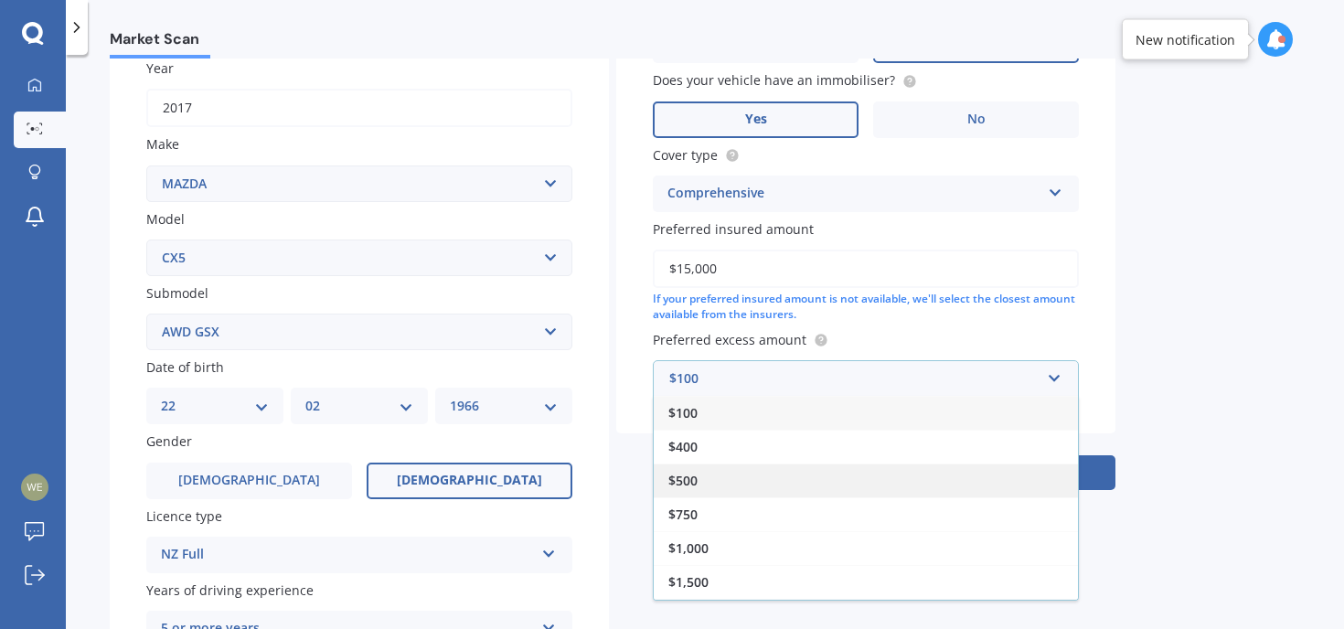
click at [774, 494] on div "$500" at bounding box center [866, 481] width 424 height 34
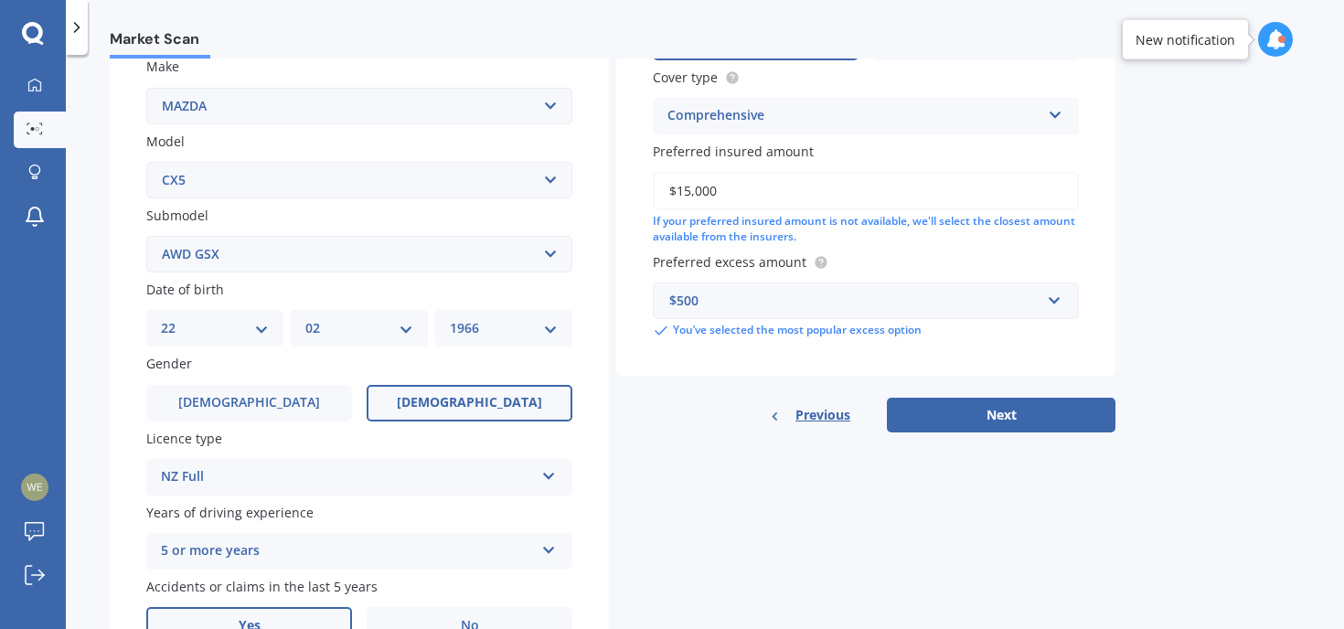
scroll to position [269, 0]
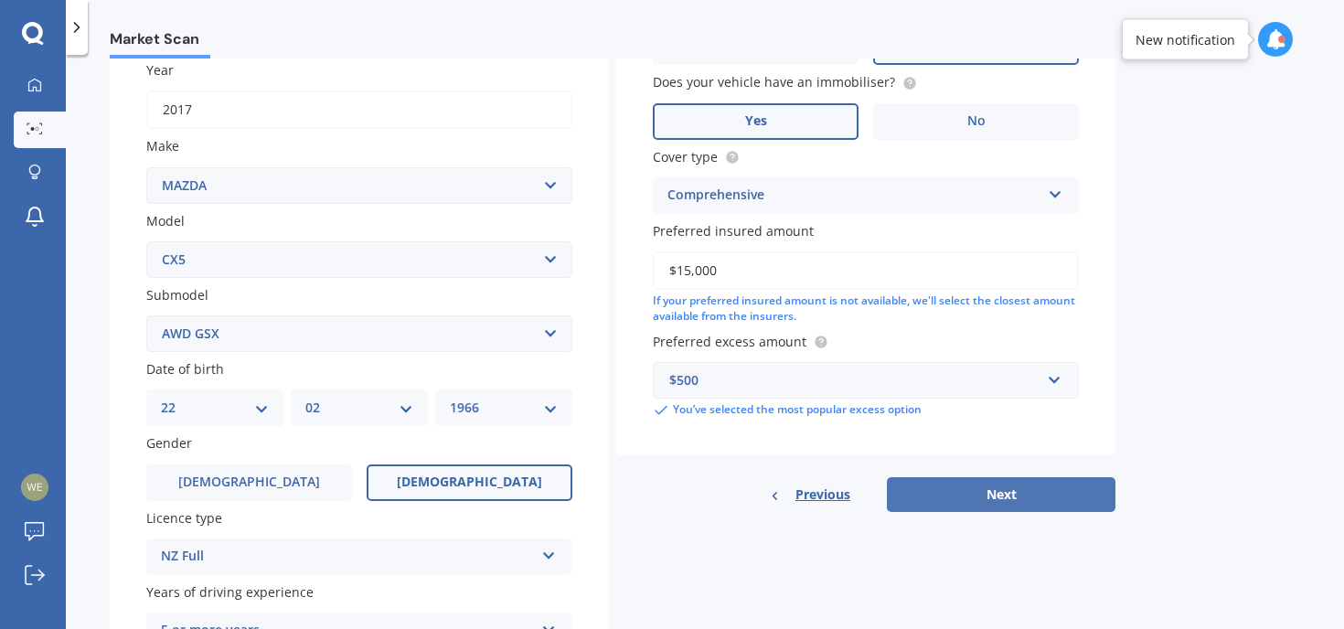
click at [965, 500] on button "Next" at bounding box center [1001, 494] width 229 height 35
select select "22"
select select "02"
select select "1966"
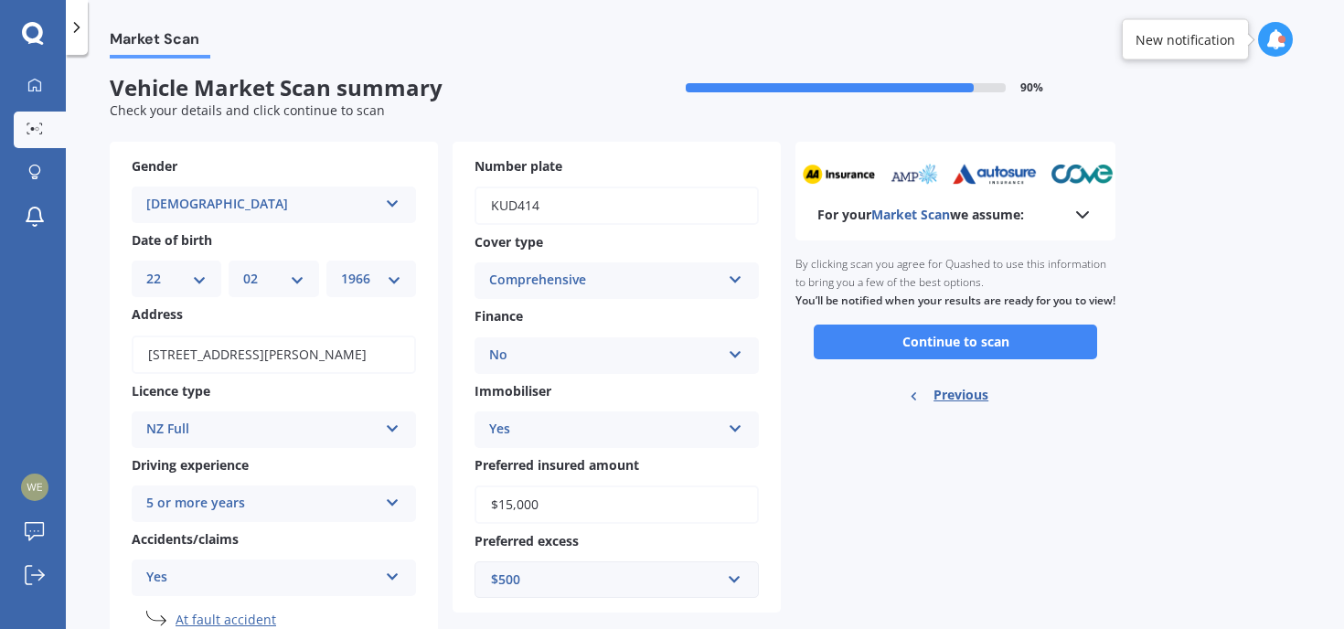
scroll to position [0, 0]
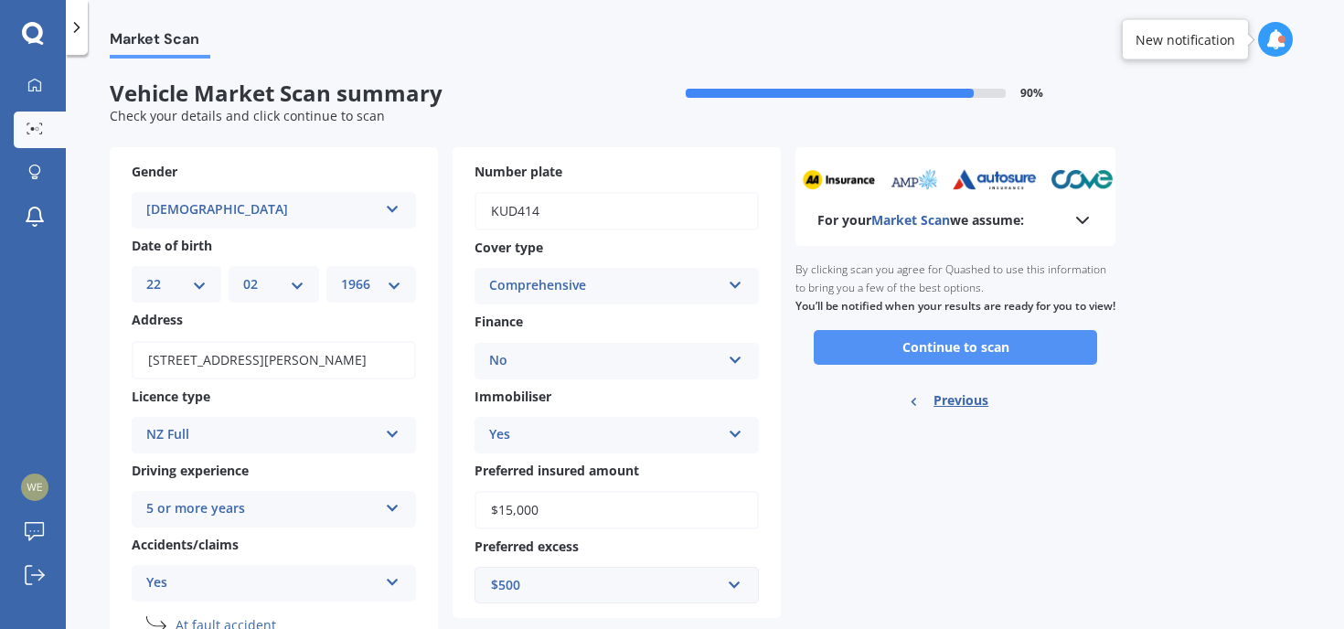
click at [958, 365] on button "Continue to scan" at bounding box center [955, 347] width 283 height 35
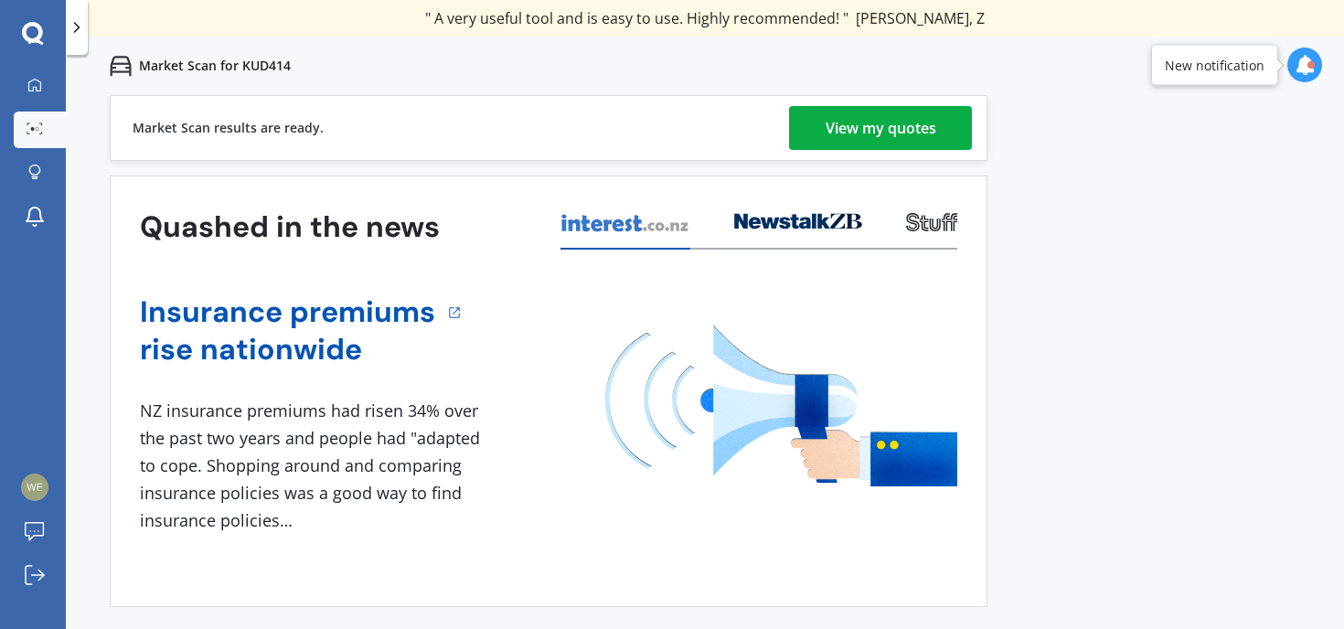
click at [855, 153] on div "Market Scan results are ready. View my quotes" at bounding box center [549, 128] width 878 height 66
click at [870, 131] on div "View my quotes" at bounding box center [881, 128] width 111 height 44
